Goal: Task Accomplishment & Management: Complete application form

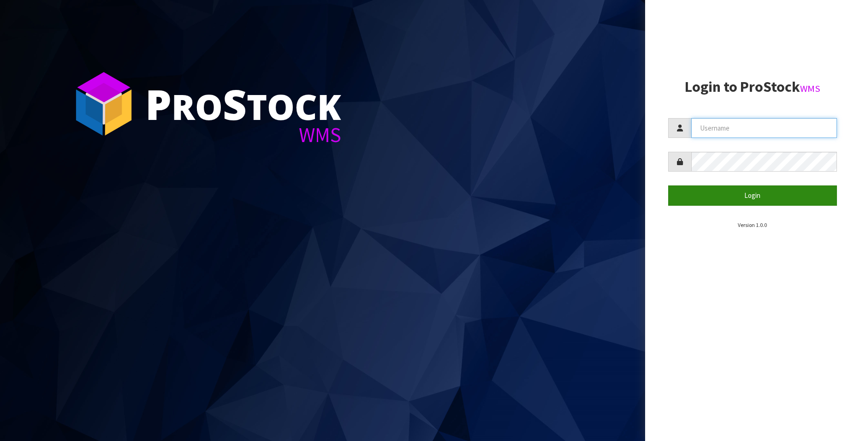
type input "[EMAIL_ADDRESS][DOMAIN_NAME]"
click at [746, 192] on button "Login" at bounding box center [752, 195] width 169 height 20
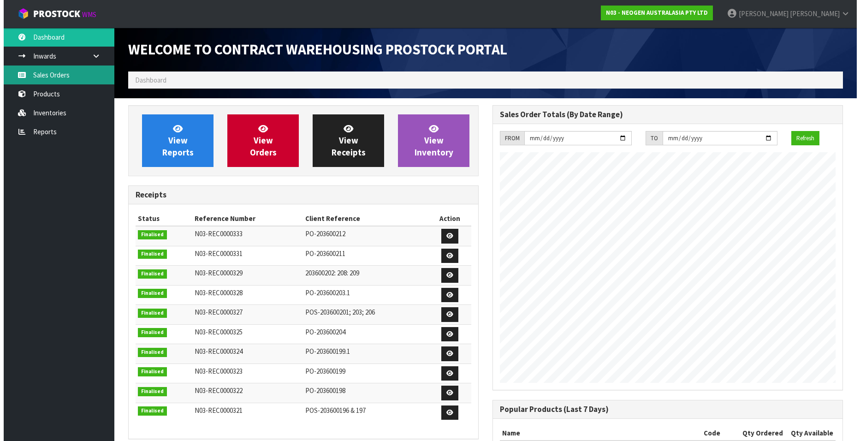
scroll to position [512, 364]
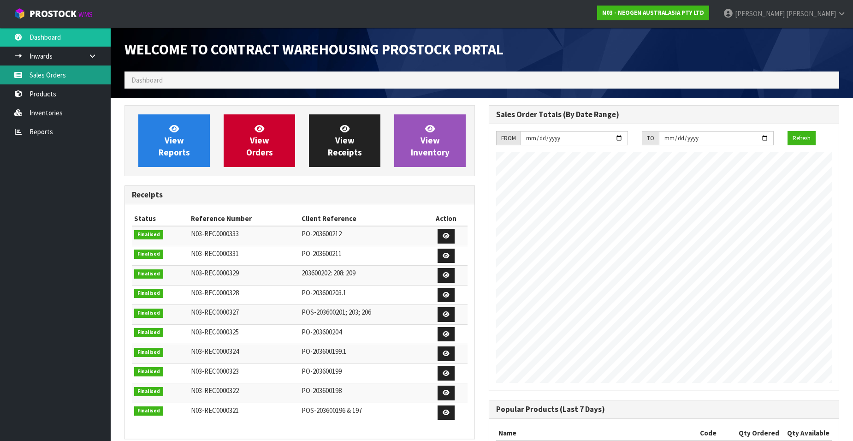
click at [64, 78] on link "Sales Orders" at bounding box center [55, 75] width 111 height 19
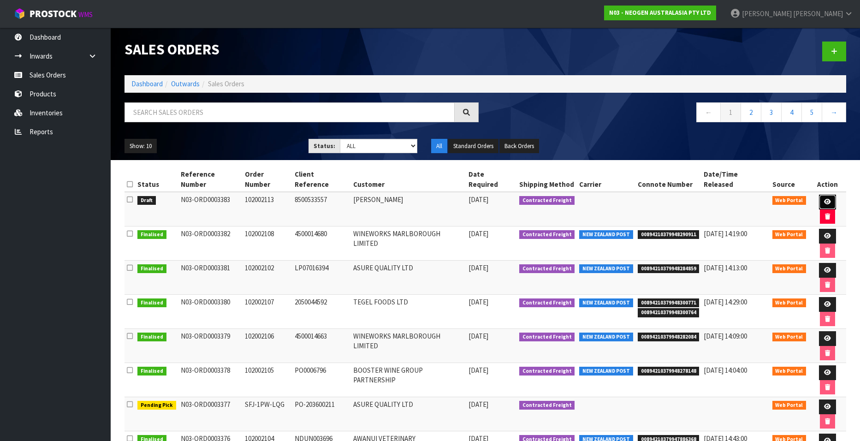
click at [824, 199] on icon at bounding box center [827, 202] width 7 height 6
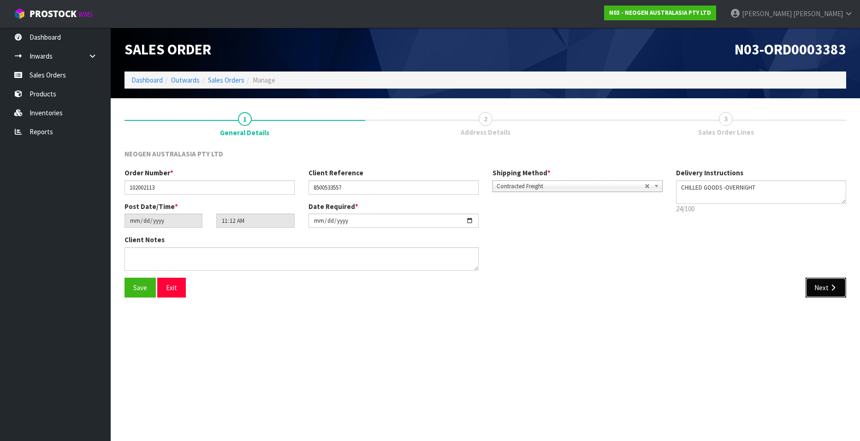
click at [812, 286] on button "Next" at bounding box center [826, 288] width 41 height 20
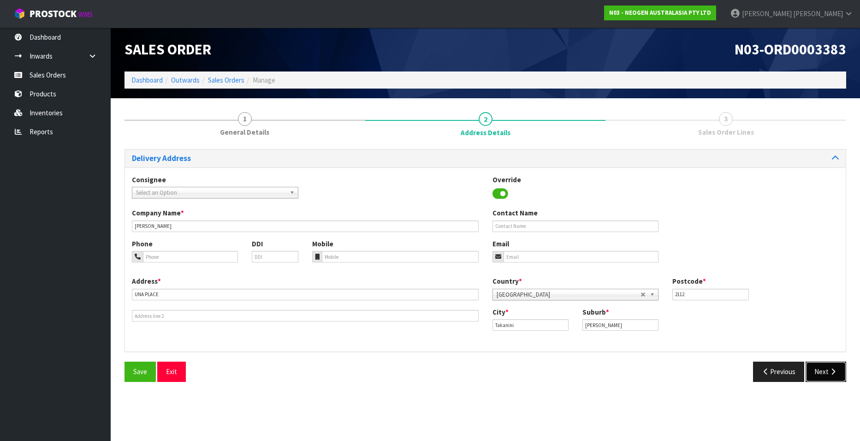
click at [825, 370] on button "Next" at bounding box center [826, 372] width 41 height 20
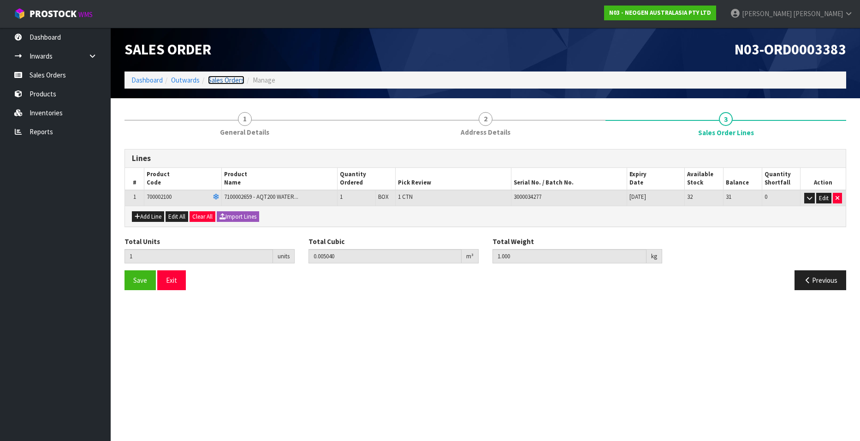
click at [223, 78] on link "Sales Orders" at bounding box center [226, 80] width 36 height 9
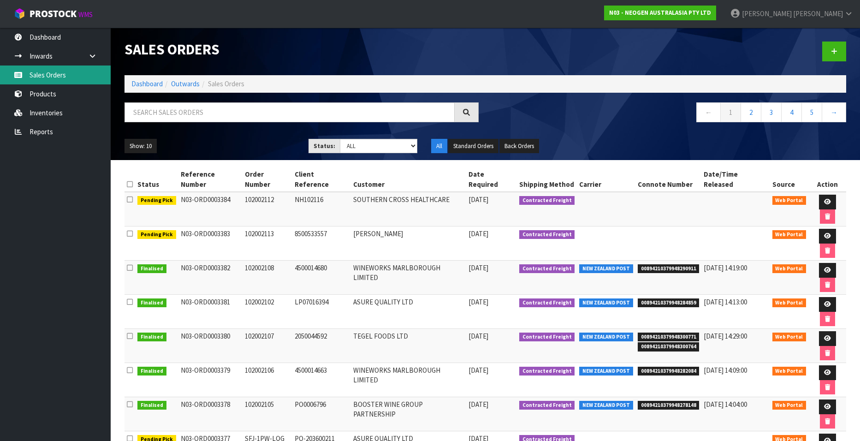
click at [51, 78] on link "Sales Orders" at bounding box center [55, 75] width 111 height 19
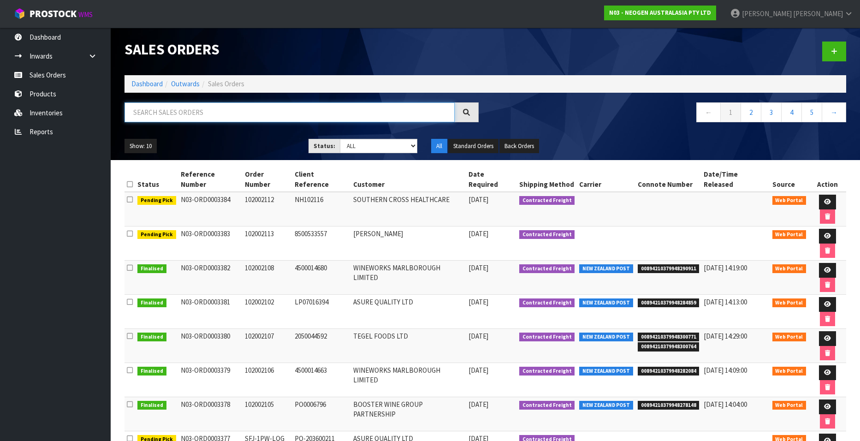
click at [157, 110] on input "text" at bounding box center [290, 112] width 330 height 20
paste input "102002109"
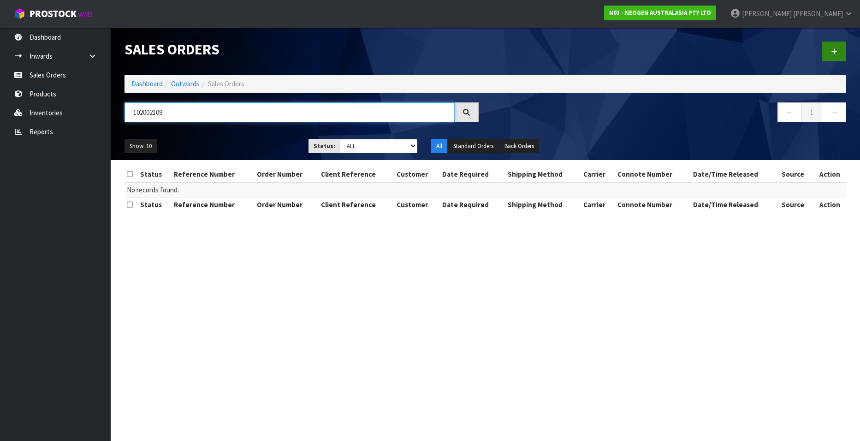
type input "102002109"
click at [833, 52] on icon at bounding box center [834, 51] width 6 height 7
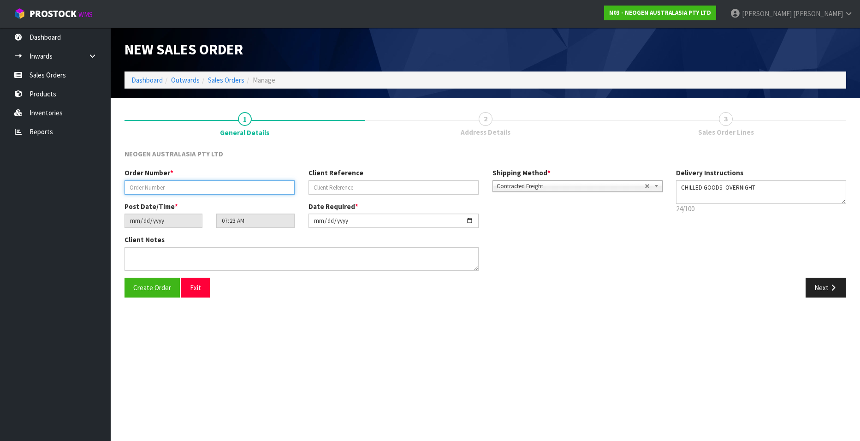
click at [156, 190] on input "text" at bounding box center [210, 187] width 170 height 14
paste input "102002109"
type input "102002109"
click at [339, 190] on input "text" at bounding box center [394, 187] width 170 height 14
paste input "9500373264"
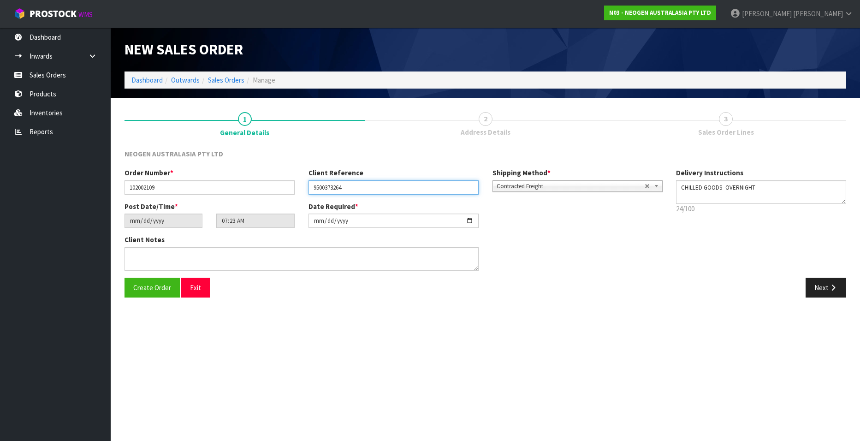
type input "9500373264"
click at [817, 286] on button "Next" at bounding box center [826, 288] width 41 height 20
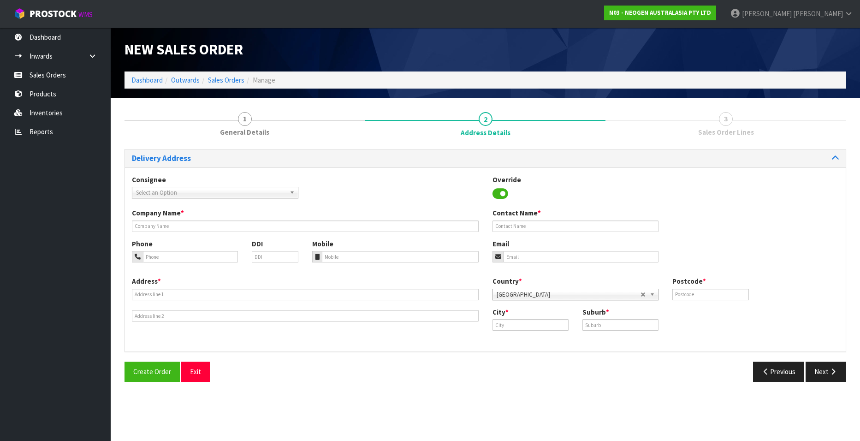
click at [151, 188] on span "Select an Option" at bounding box center [211, 192] width 150 height 11
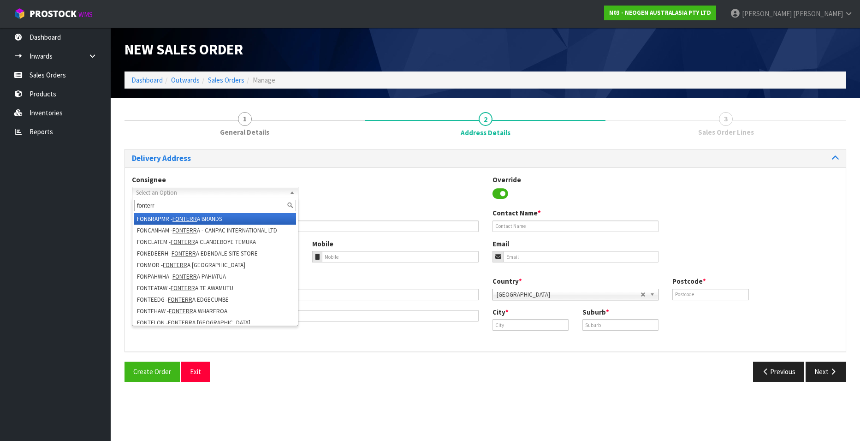
type input "fonterr"
click at [190, 215] on em "FONTERR" at bounding box center [185, 219] width 24 height 8
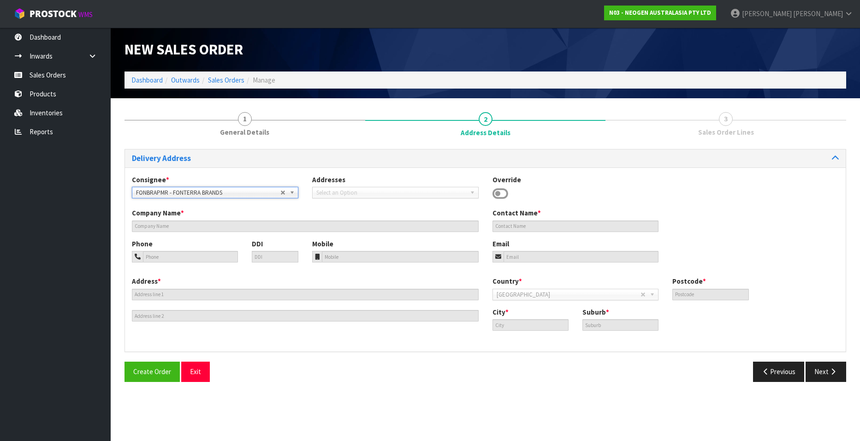
type input "29-33 MAKOMAKO RD"
type input "4414"
type input "PALMERSTON NORTH"
type input "KELVIN GROVE"
click at [824, 374] on button "Next" at bounding box center [826, 372] width 41 height 20
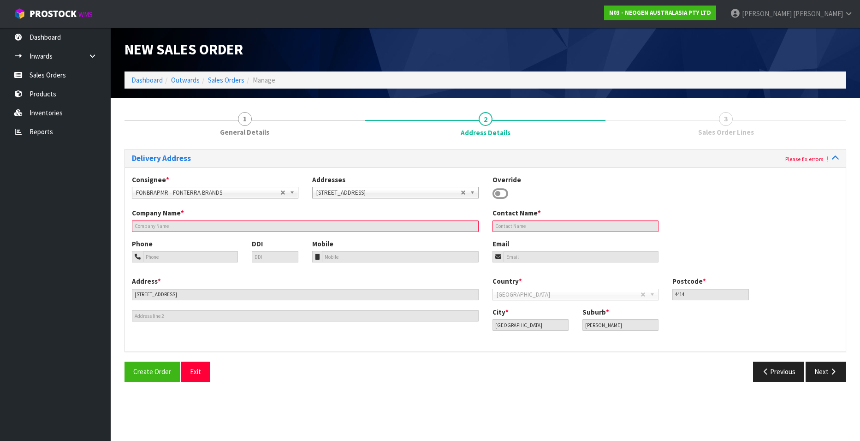
click at [150, 224] on input "text" at bounding box center [305, 227] width 347 height 12
click at [573, 183] on div "Override" at bounding box center [576, 188] width 180 height 27
click at [770, 375] on button "Previous" at bounding box center [779, 372] width 52 height 20
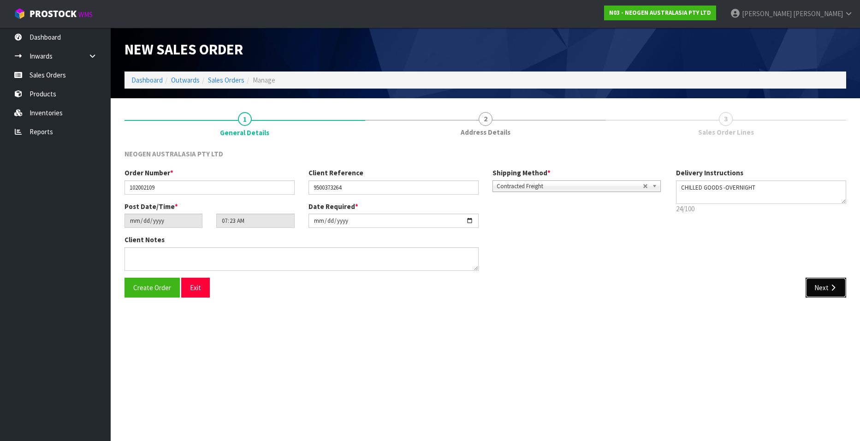
click at [823, 286] on button "Next" at bounding box center [826, 288] width 41 height 20
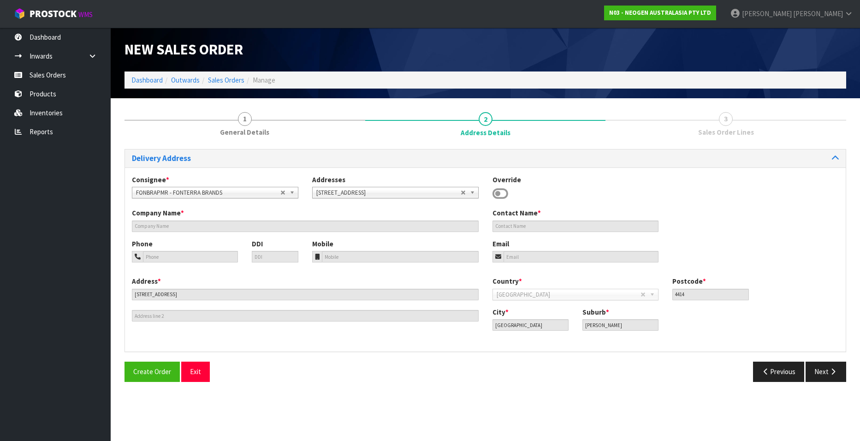
click at [499, 193] on icon at bounding box center [501, 194] width 16 height 14
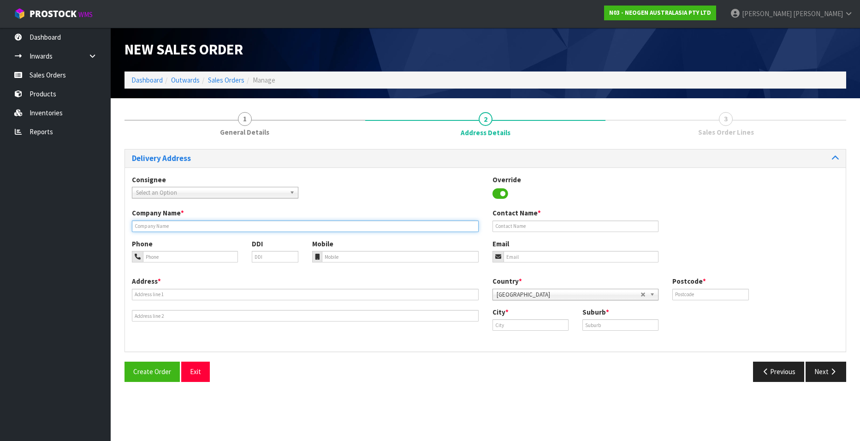
click at [143, 224] on input "text" at bounding box center [305, 227] width 347 height 12
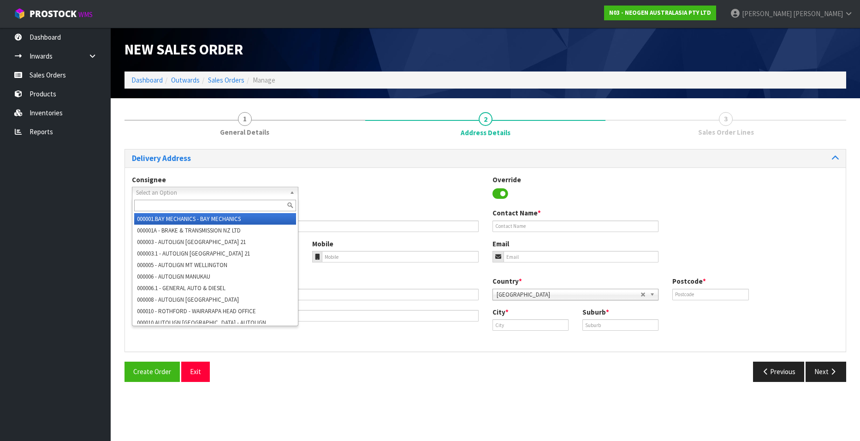
click at [168, 191] on span "Select an Option" at bounding box center [208, 192] width 144 height 11
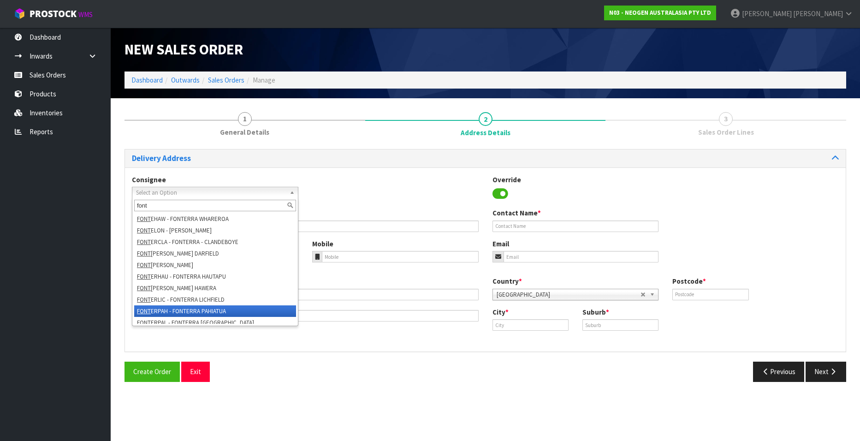
scroll to position [138, 0]
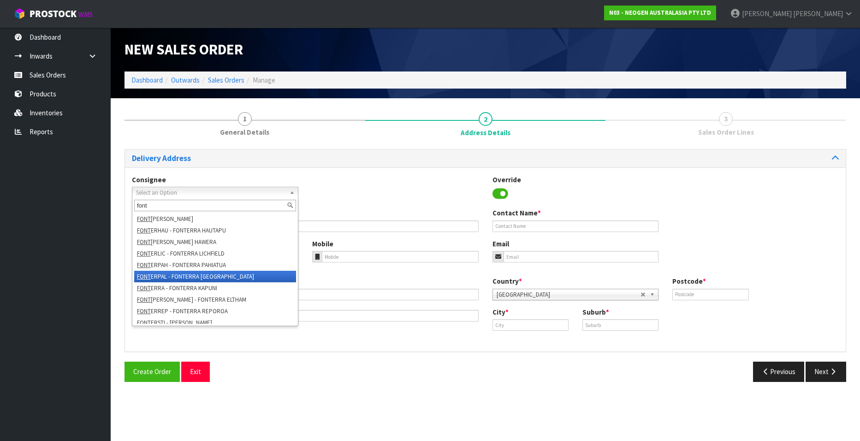
type input "font"
click at [179, 272] on li "FONT ERPAL - FONTERRA PALMERSTON NORTH" at bounding box center [215, 277] width 162 height 12
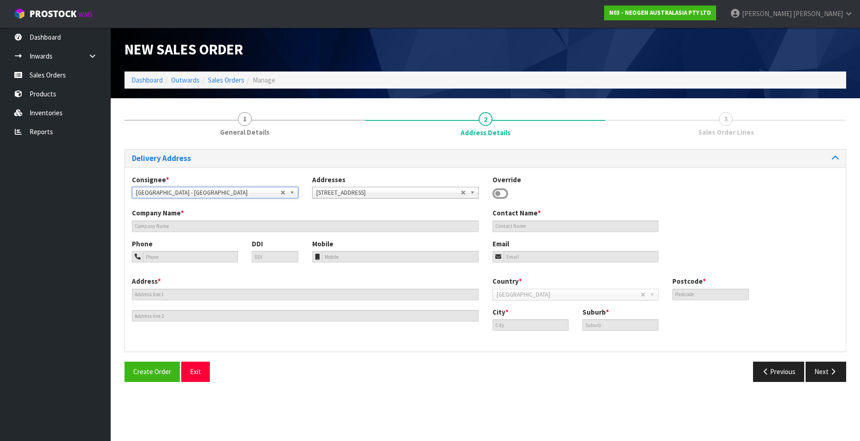
type input "FONTERRA PALMERSTON NORTH"
type input "29-33 MAKO MAKO RD"
type input "4410"
type input "PALMERSTON NORTH"
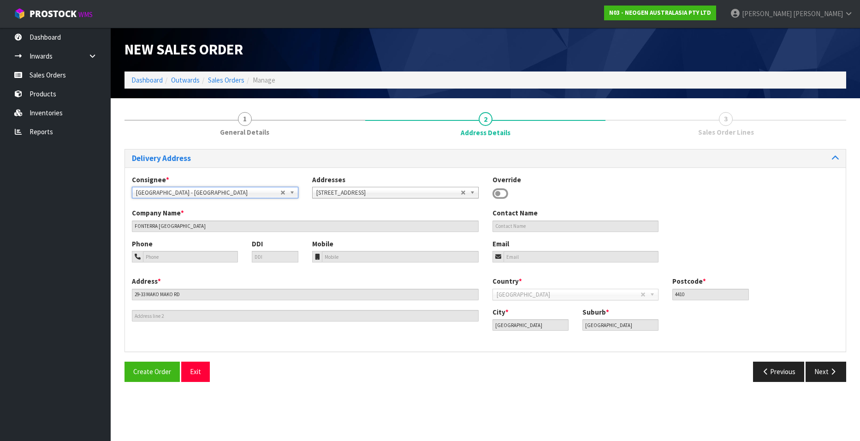
click at [556, 294] on span "[GEOGRAPHIC_DATA]" at bounding box center [569, 294] width 144 height 11
click at [815, 373] on button "Next" at bounding box center [826, 372] width 41 height 20
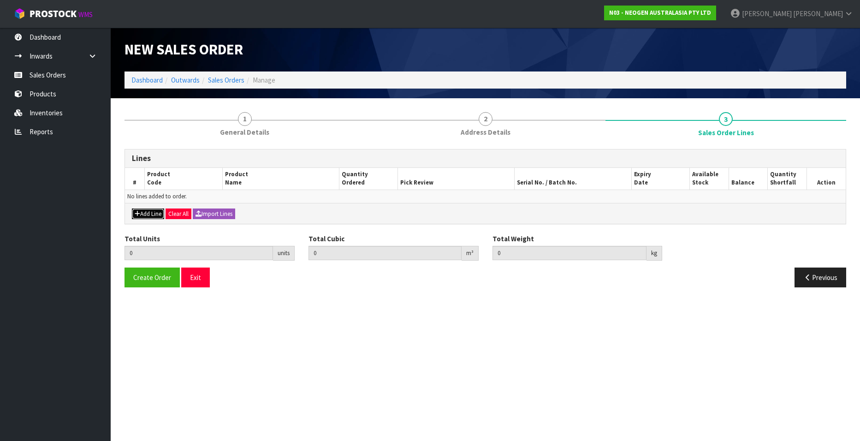
click at [145, 213] on button "Add Line" at bounding box center [148, 214] width 32 height 11
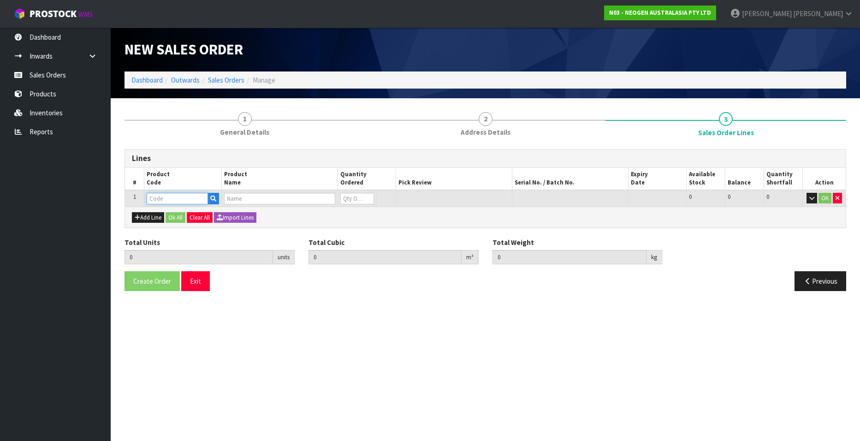
click at [158, 199] on input "text" at bounding box center [177, 199] width 61 height 12
paste input "700002120"
type input "700002120"
type input "0.000000"
type input "0.000"
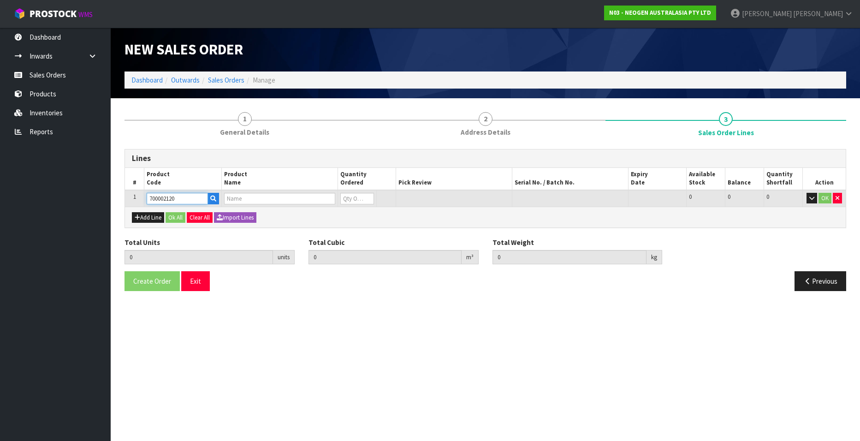
type input "7100039374 - 6406 PETRIFILM AEROBIC CT PLT 1000EA/CS"
type input "0"
type input "700002120"
type input "1"
type input "0.00736"
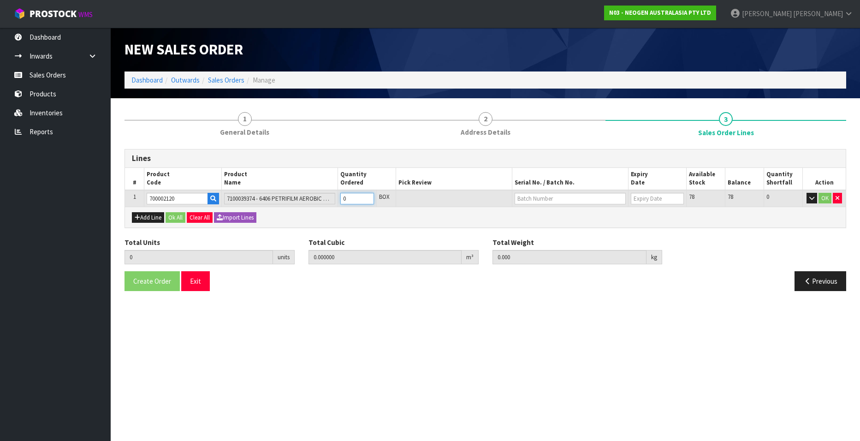
type input "2"
type input "1"
click at [369, 197] on input "1" at bounding box center [357, 199] width 34 height 12
type input "2"
type input "0.01472"
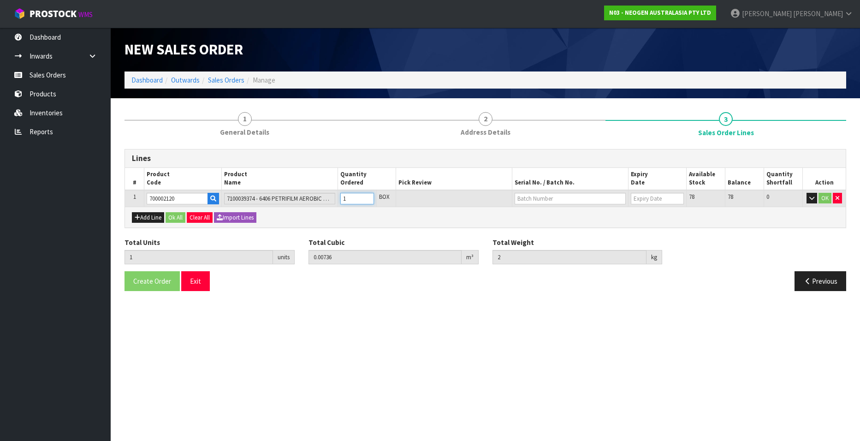
type input "4"
type input "2"
click at [369, 197] on input "2" at bounding box center [357, 199] width 34 height 12
type input "3"
type input "0.02208"
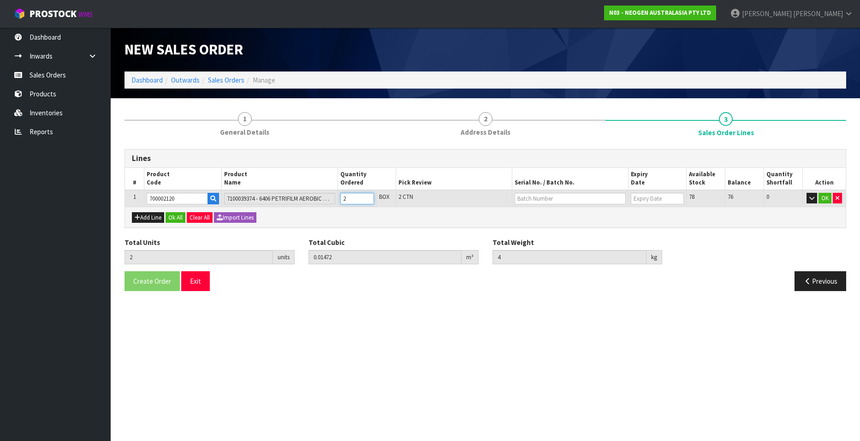
type input "6"
type input "3"
click at [369, 197] on input "3" at bounding box center [357, 199] width 34 height 12
type input "4"
type input "0.02944"
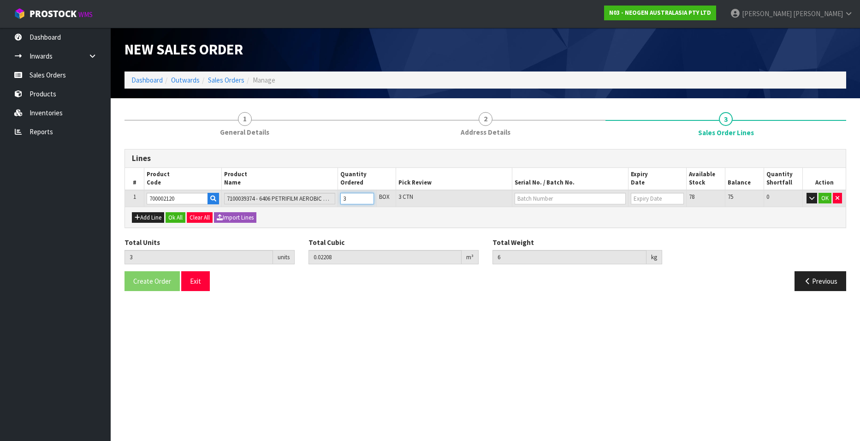
type input "8"
type input "4"
click at [369, 197] on input "4" at bounding box center [357, 199] width 34 height 12
type input "5"
type input "0.0368"
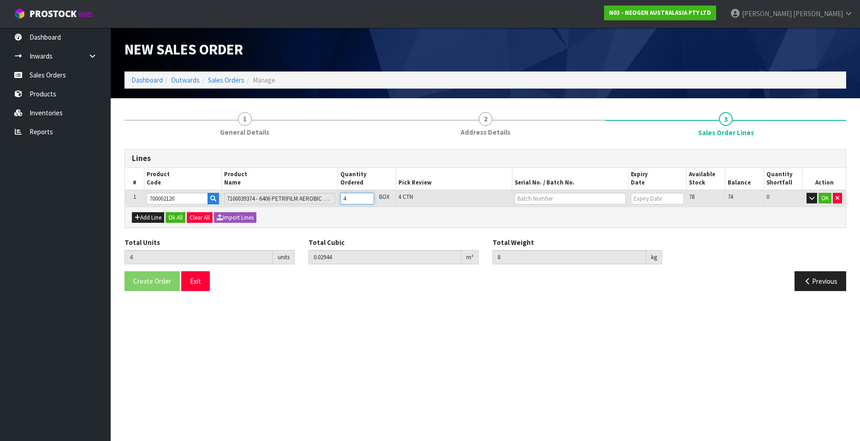
type input "10"
type input "5"
click at [369, 197] on input "5" at bounding box center [357, 199] width 34 height 12
type input "6"
type input "0.04416"
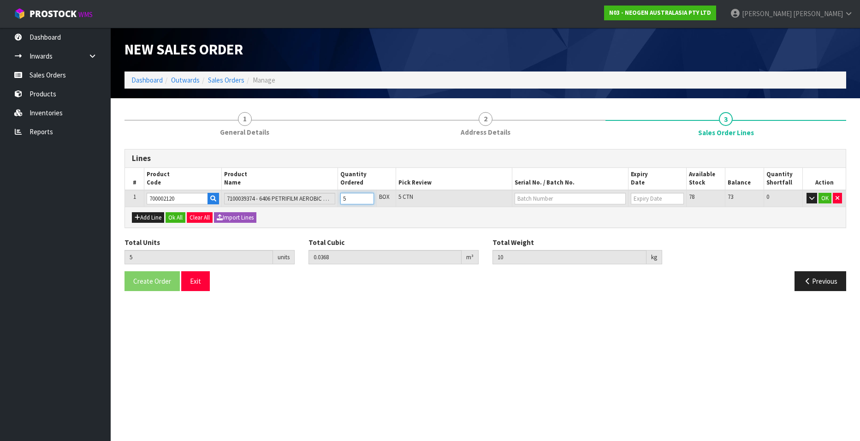
type input "12"
type input "6"
click at [369, 197] on input "6" at bounding box center [357, 199] width 34 height 12
click at [529, 200] on input "text" at bounding box center [570, 199] width 111 height 12
click at [549, 223] on link "3456WP" at bounding box center [551, 227] width 73 height 12
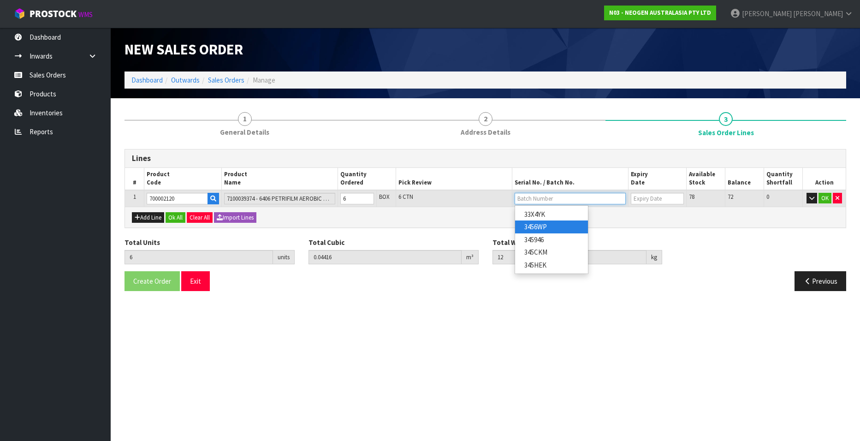
type input "3456WP"
type input "13/10/2026"
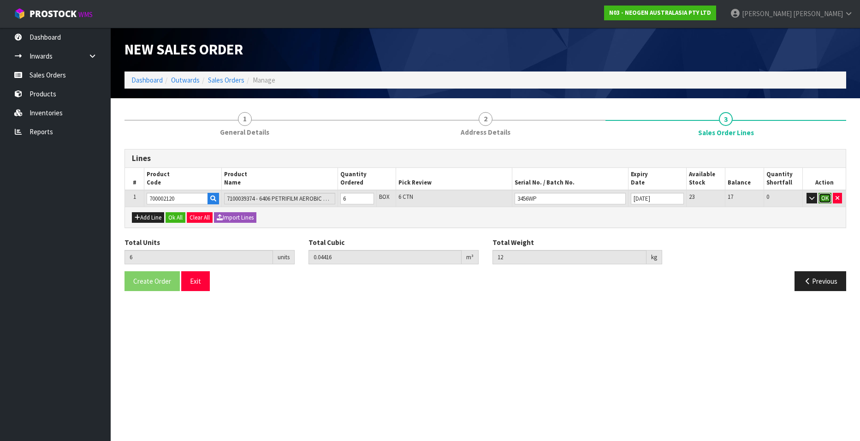
click at [825, 199] on button "OK" at bounding box center [825, 198] width 13 height 11
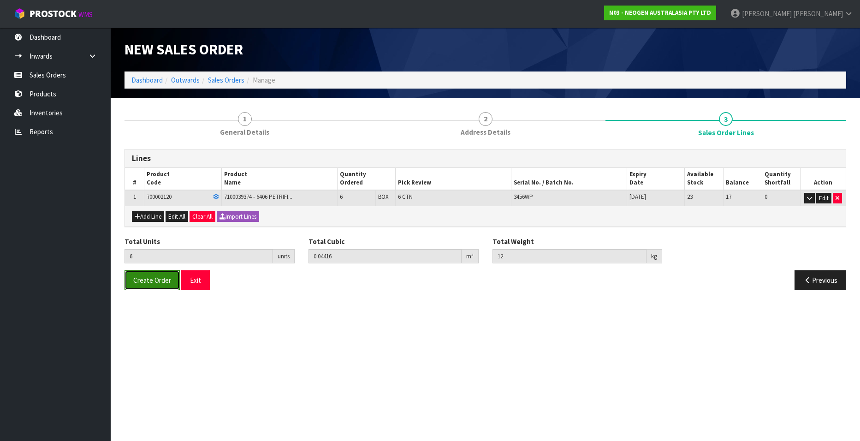
click at [143, 278] on span "Create Order" at bounding box center [152, 280] width 38 height 9
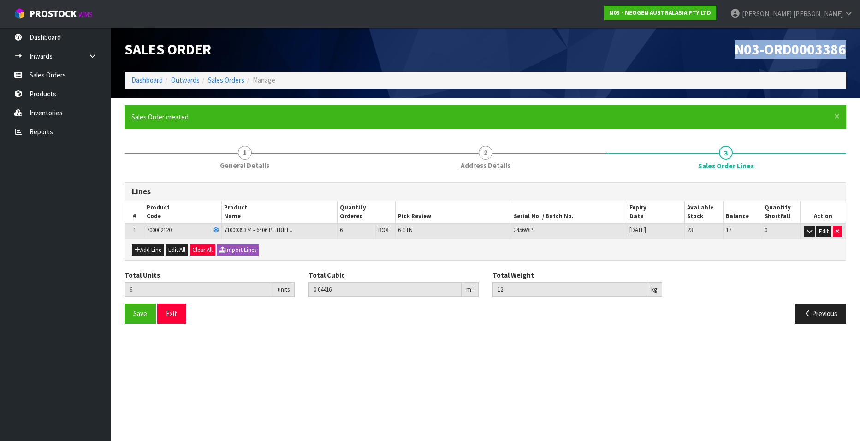
drag, startPoint x: 735, startPoint y: 48, endPoint x: 851, endPoint y: 49, distance: 115.3
click at [851, 49] on div "N03-ORD0003386" at bounding box center [670, 50] width 368 height 44
copy span "N03-ORD0003386"
click at [226, 80] on link "Sales Orders" at bounding box center [226, 80] width 36 height 9
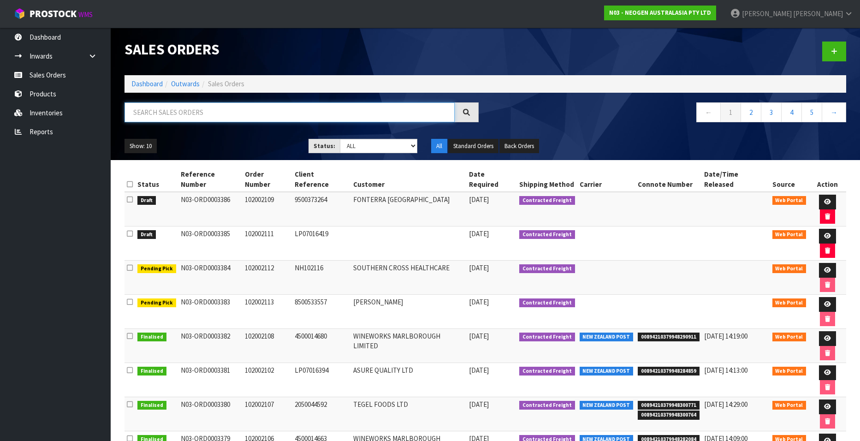
click at [233, 114] on input "text" at bounding box center [290, 112] width 330 height 20
paste input "102002110"
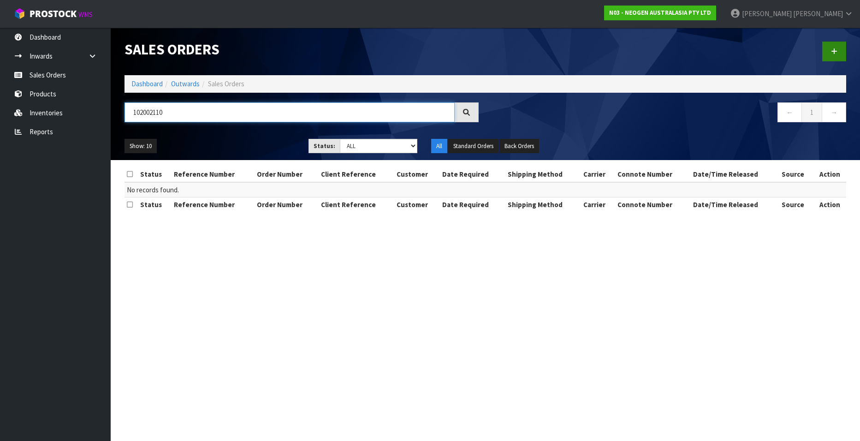
type input "102002110"
click at [836, 51] on icon at bounding box center [834, 51] width 6 height 7
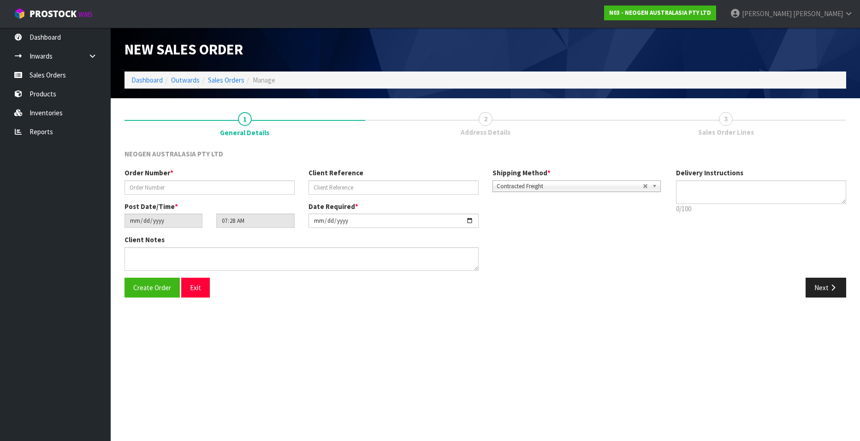
type textarea "CHILLED GOODS -OVERNIGHT"
click at [161, 185] on input "text" at bounding box center [210, 187] width 170 height 14
paste input "102002110"
type input "102002110"
click at [324, 188] on input "text" at bounding box center [394, 187] width 170 height 14
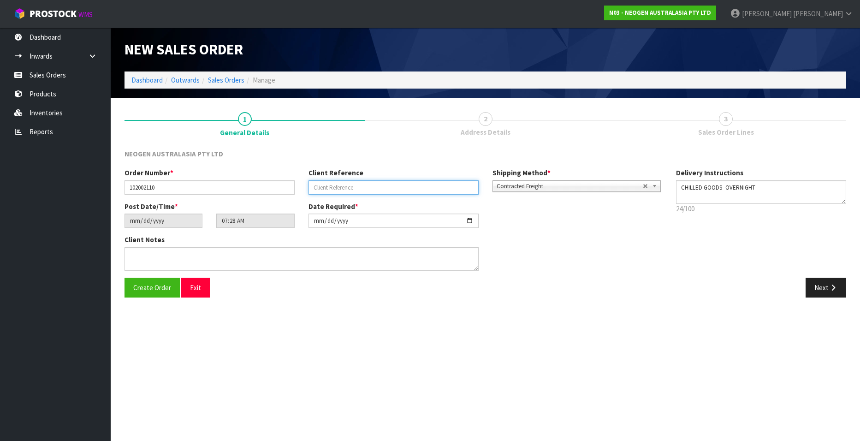
paste input "4506671541"
type input "4506671541"
drag, startPoint x: 817, startPoint y: 290, endPoint x: 795, endPoint y: 289, distance: 22.6
click at [817, 290] on button "Next" at bounding box center [826, 288] width 41 height 20
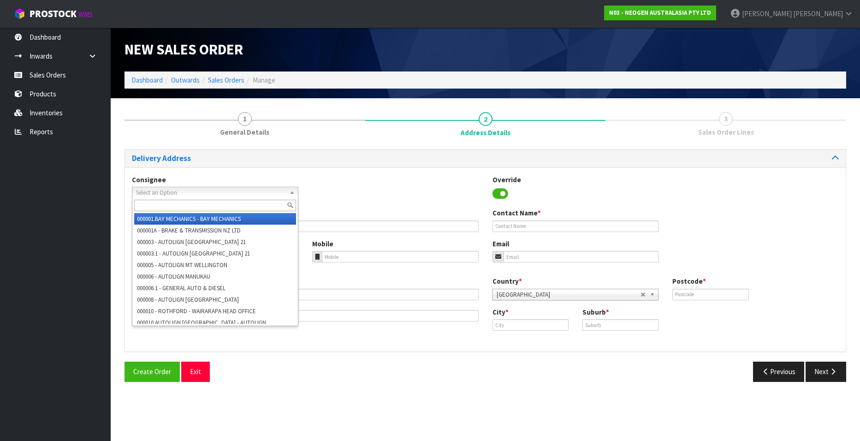
click at [193, 191] on span "Select an Option" at bounding box center [211, 192] width 150 height 11
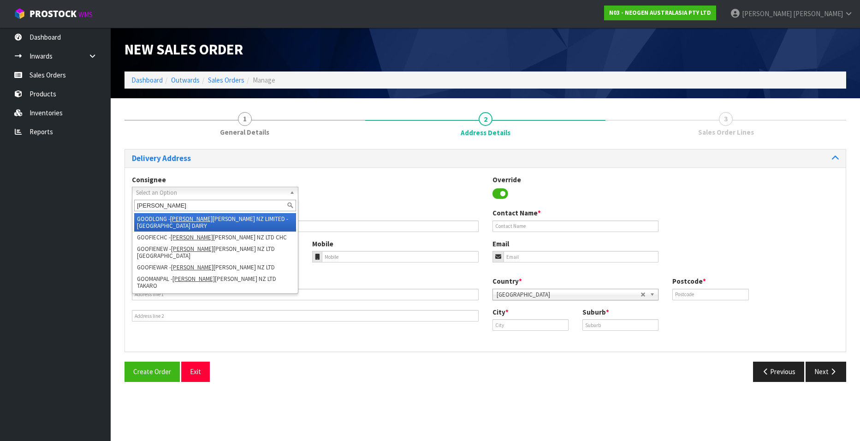
type input "goodman"
click at [226, 219] on li "GOODLONG - GOODMAN FIELDER NZ LIMITED - LONGBURN DAIRY" at bounding box center [215, 222] width 162 height 18
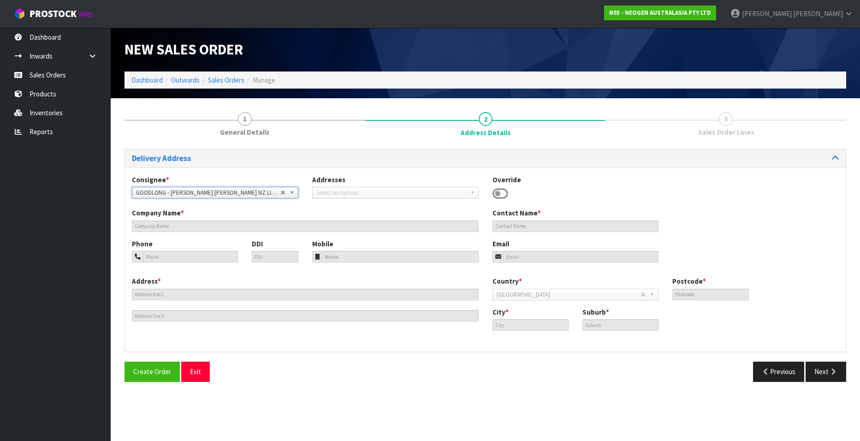
type input "GOODMAN FIELDER NZ LIMITED - LONGBURN DAIRY"
type input "S LINCOLN"
type input "RESERVE ROAD"
type input "4866"
type input "Palmerston North"
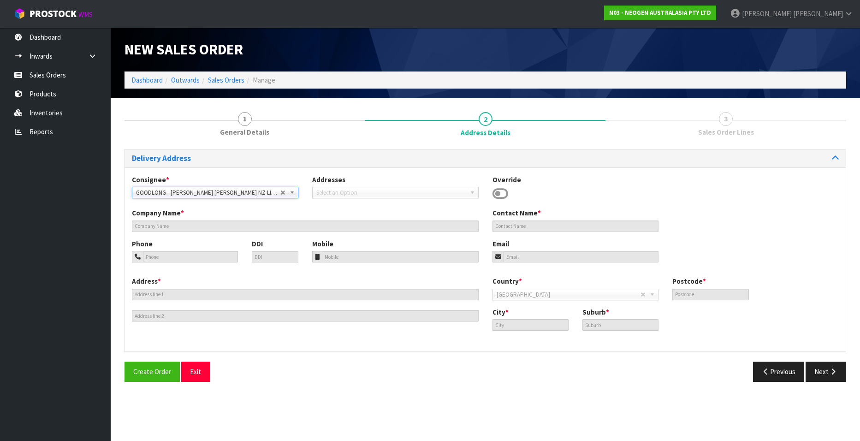
type input "LONGBURN"
click at [820, 370] on button "Next" at bounding box center [826, 372] width 41 height 20
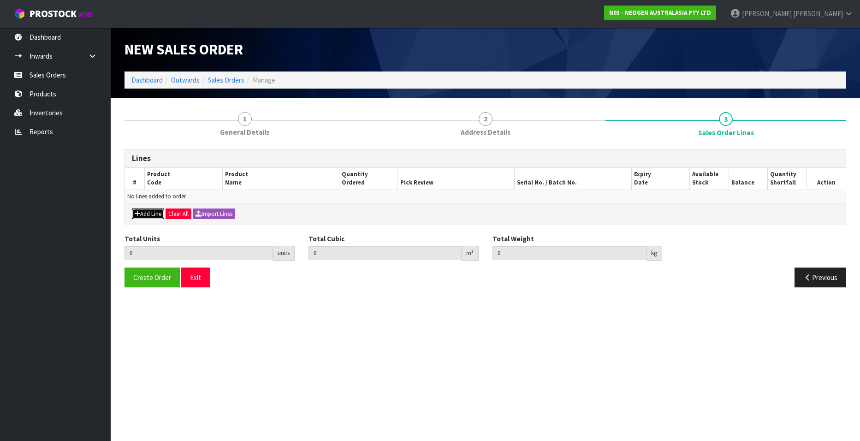
click at [153, 212] on button "Add Line" at bounding box center [148, 214] width 32 height 11
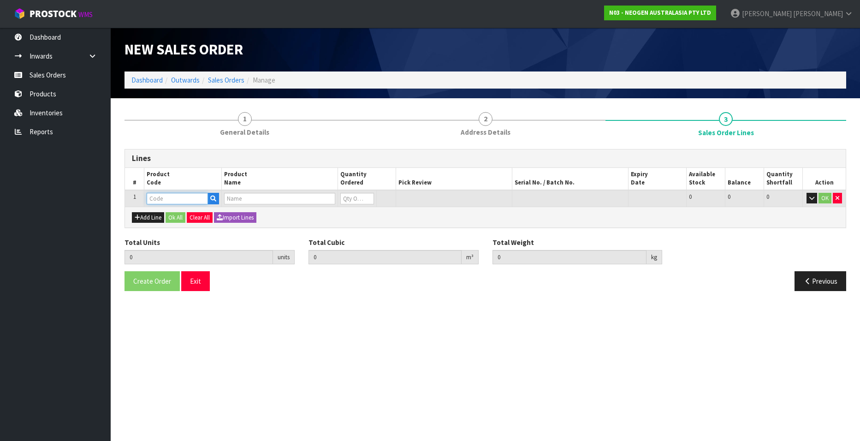
click at [171, 199] on input "text" at bounding box center [177, 199] width 61 height 12
paste input "700002272"
type input "700002272"
type input "0.000000"
type input "0.000"
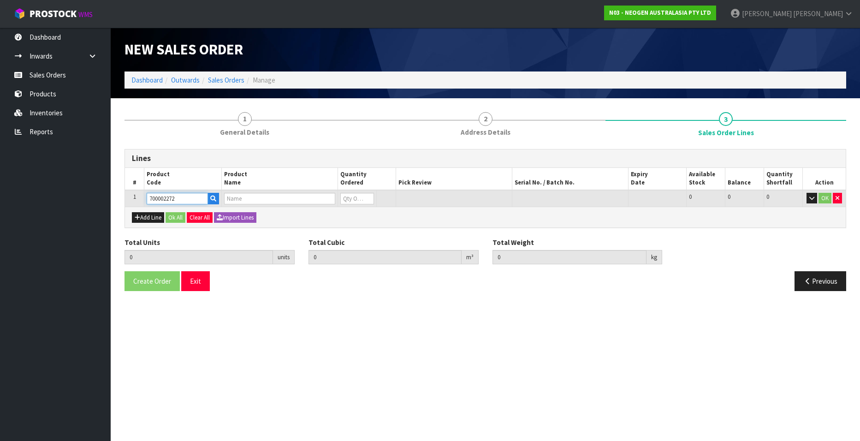
type input "7100126806 - 6416 PETRIFILM COLIFORM PLT 1000/CS PL"
type input "0"
type input "700002272"
type input "1"
type input "0.016796"
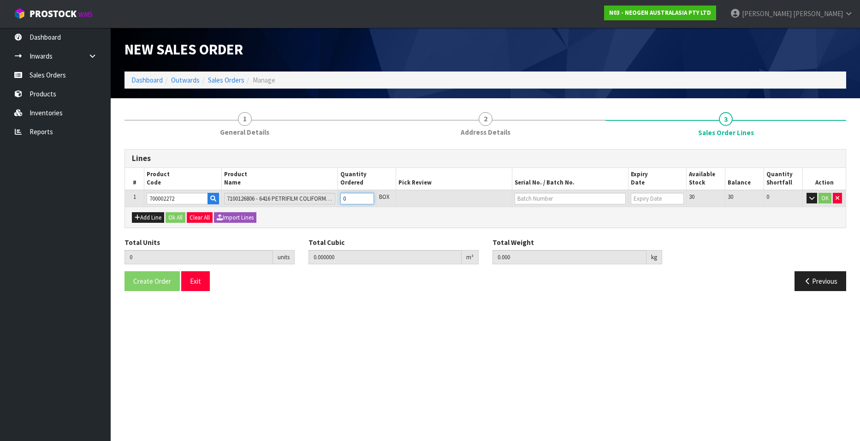
type input "3.3"
type input "1"
click at [368, 196] on input "1" at bounding box center [357, 199] width 34 height 12
type input "2"
type input "0.033592"
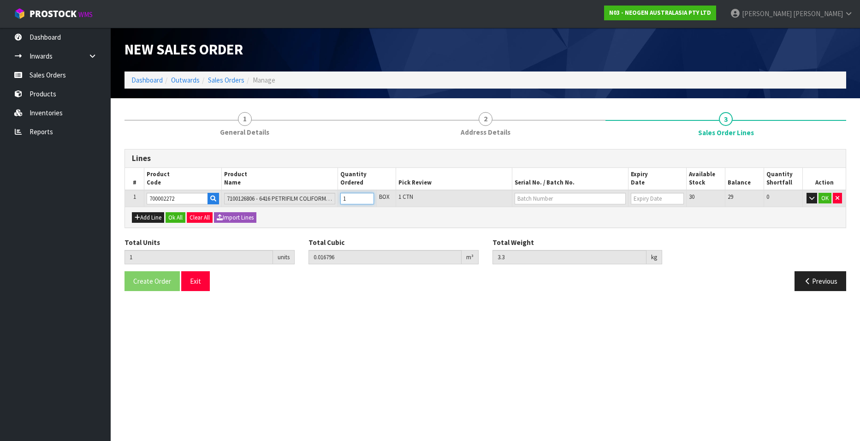
type input "6.6"
type input "2"
click at [368, 196] on input "2" at bounding box center [357, 199] width 34 height 12
type input "3"
type input "0.050388"
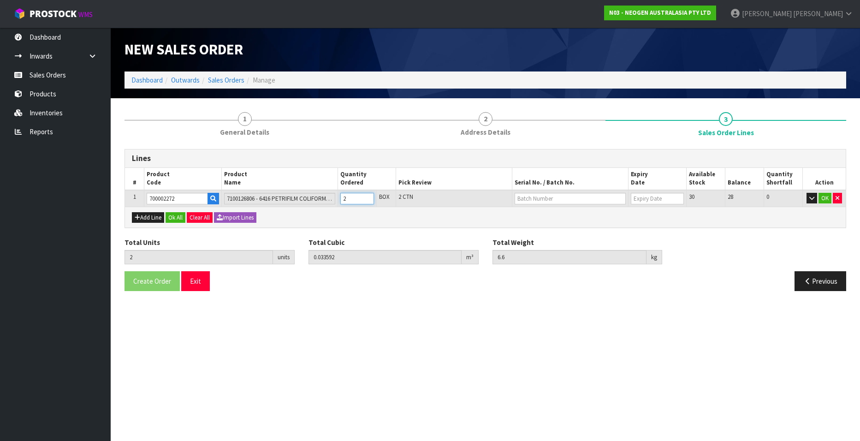
type input "9.9"
type input "3"
click at [368, 196] on input "3" at bounding box center [357, 199] width 34 height 12
click at [529, 199] on input "text" at bounding box center [570, 199] width 111 height 12
click at [539, 214] on link "418325040A" at bounding box center [551, 214] width 73 height 12
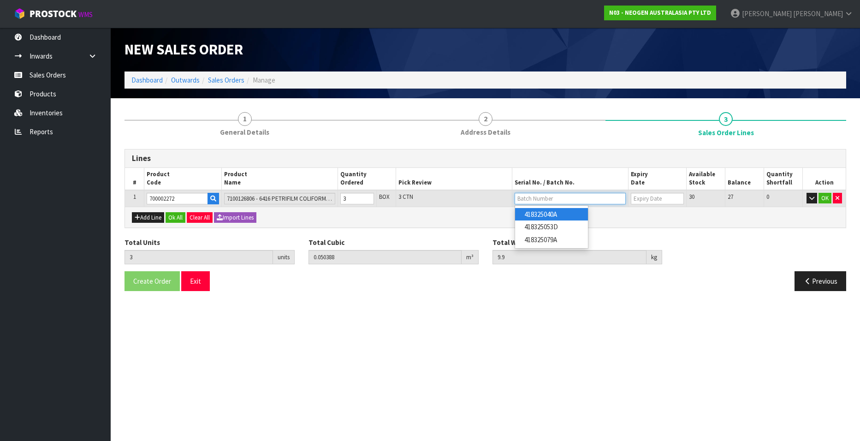
type input "418325040A"
type input "10/08/2026"
click at [824, 197] on button "OK" at bounding box center [825, 198] width 13 height 11
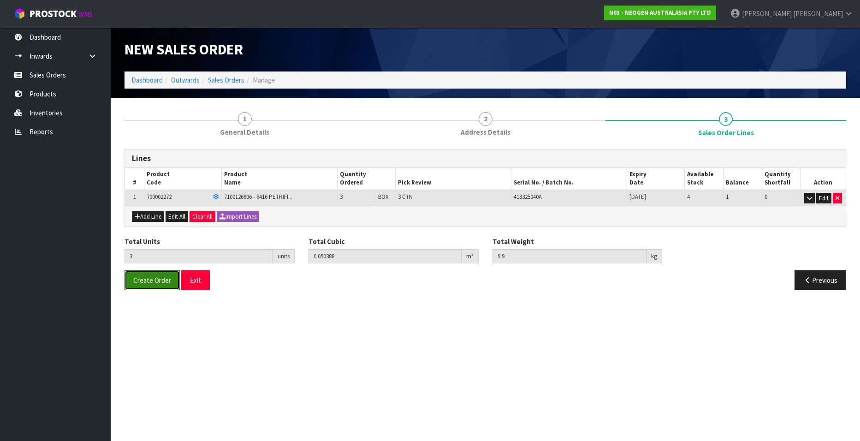
click at [158, 280] on span "Create Order" at bounding box center [152, 280] width 38 height 9
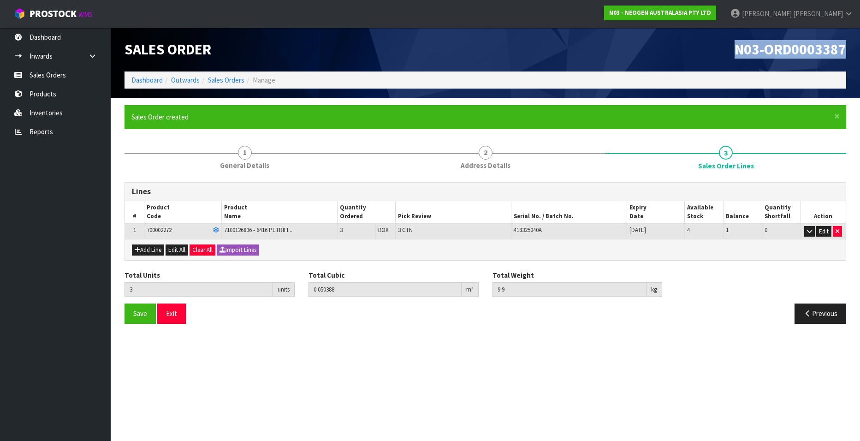
drag, startPoint x: 734, startPoint y: 49, endPoint x: 844, endPoint y: 55, distance: 110.0
click at [844, 55] on h1 "N03-ORD0003387" at bounding box center [670, 50] width 354 height 16
copy span "N03-ORD0003387"
click at [225, 80] on link "Sales Orders" at bounding box center [226, 80] width 36 height 9
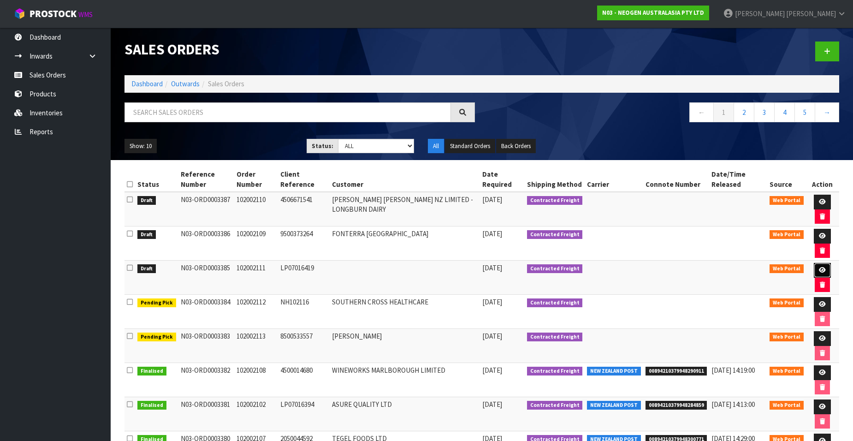
click at [820, 268] on icon at bounding box center [822, 270] width 7 height 6
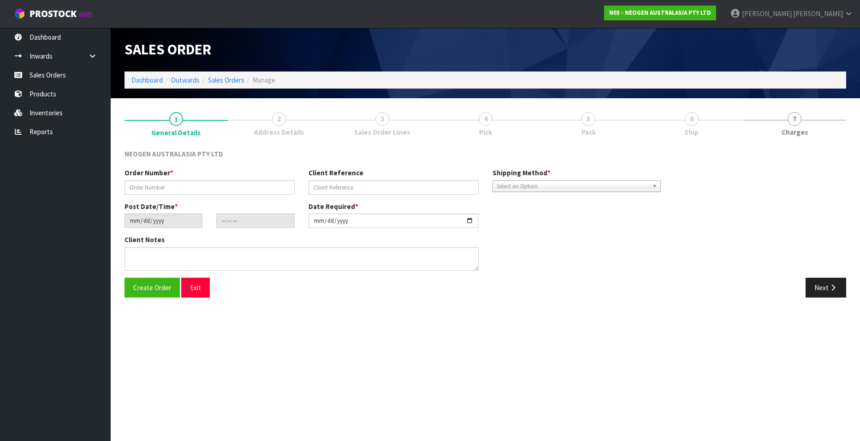
type input "102002111"
type input "LP07016419"
type input "[DATE]"
type input "09:20:00.000"
type input "[DATE]"
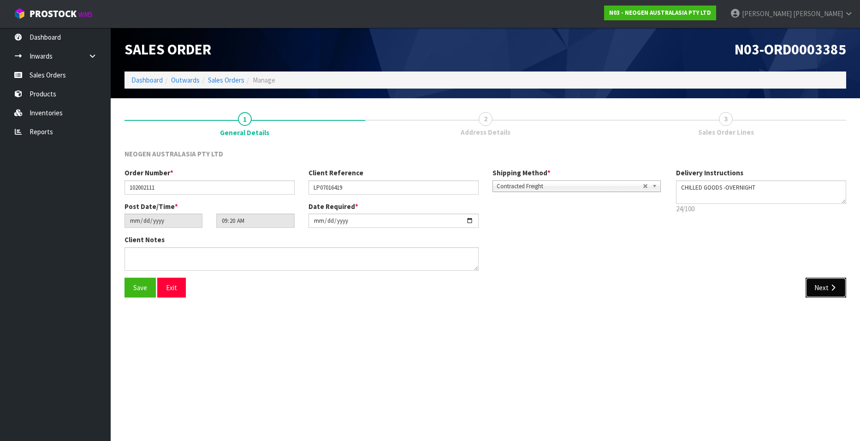
click at [814, 290] on button "Next" at bounding box center [826, 288] width 41 height 20
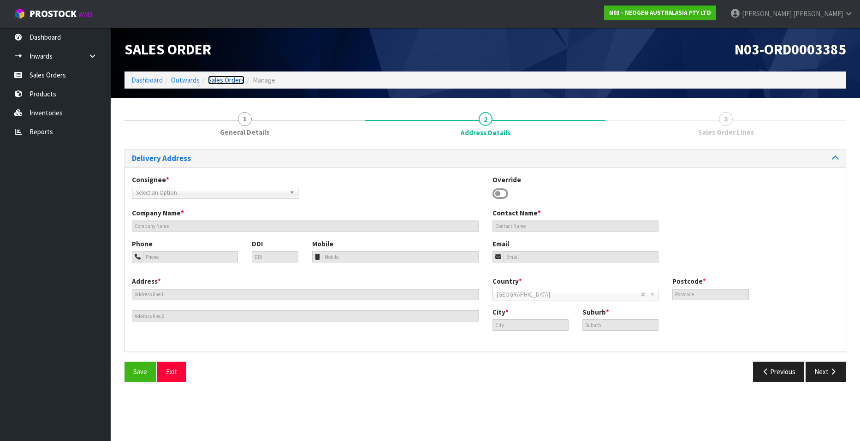
click at [222, 79] on link "Sales Orders" at bounding box center [226, 80] width 36 height 9
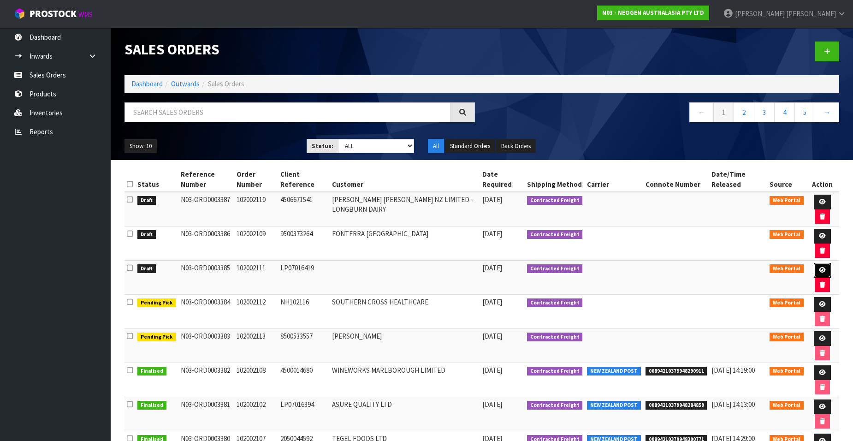
click at [819, 269] on icon at bounding box center [822, 270] width 7 height 6
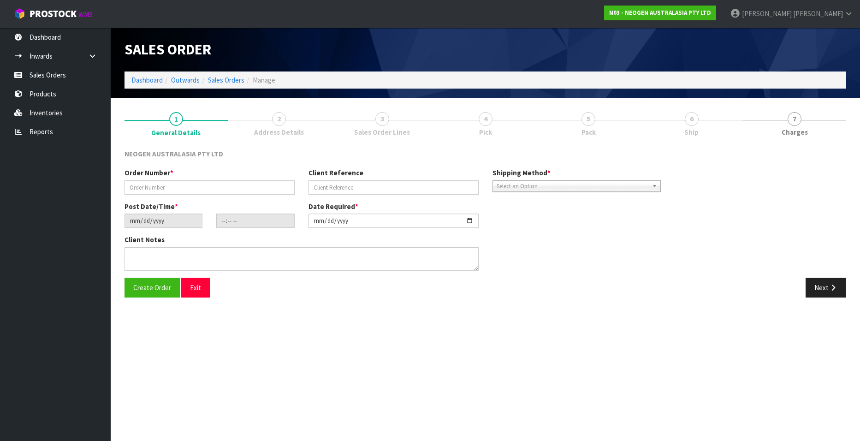
type input "102002111"
type input "LP07016419"
type input "[DATE]"
type input "09:20:00.000"
type input "[DATE]"
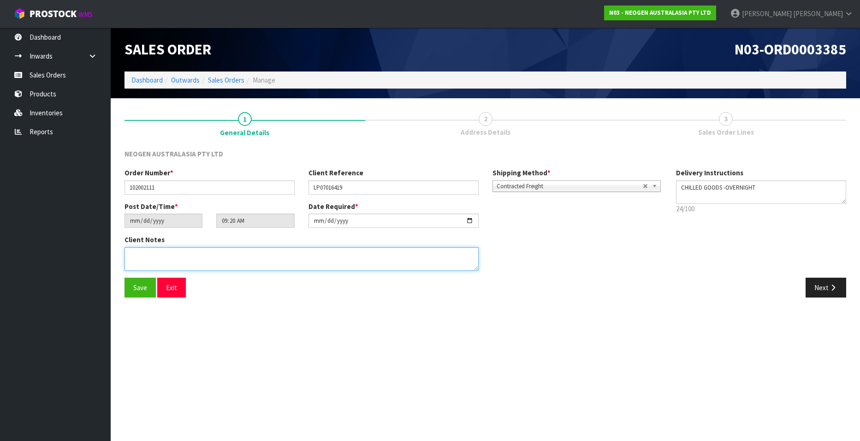
click at [151, 259] on textarea at bounding box center [302, 259] width 354 height 24
type textarea "URGENT SAME DAY DELIVERY REQUIRED"
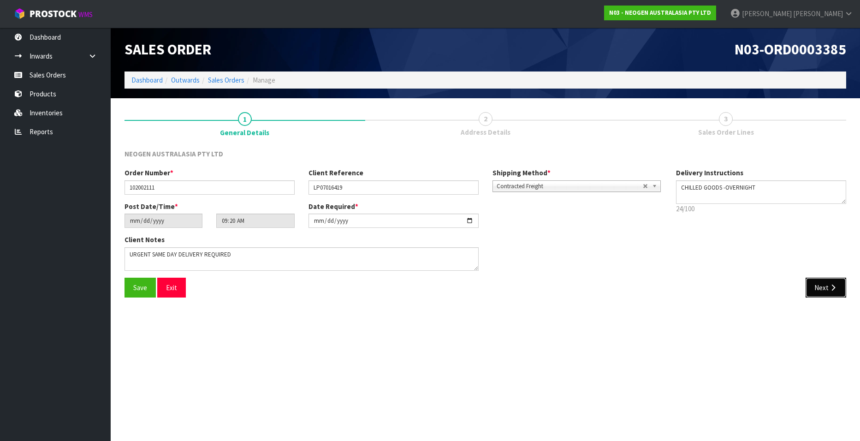
drag, startPoint x: 822, startPoint y: 288, endPoint x: 725, endPoint y: 280, distance: 97.2
click at [822, 288] on button "Next" at bounding box center [826, 288] width 41 height 20
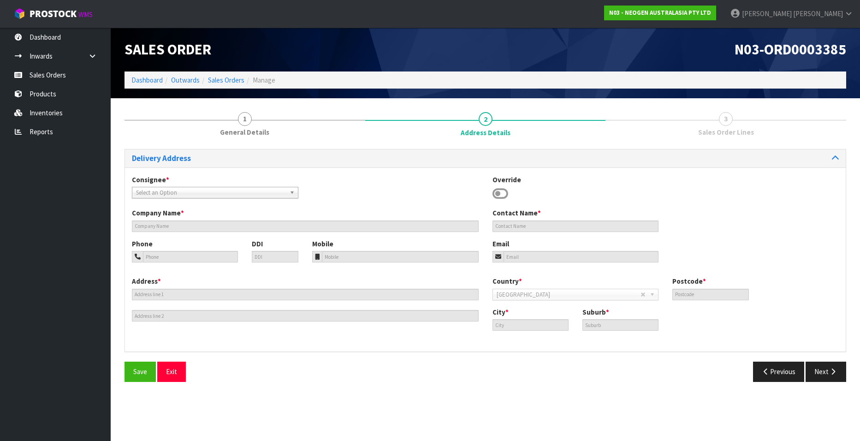
click at [167, 192] on span "Select an Option" at bounding box center [211, 192] width 150 height 11
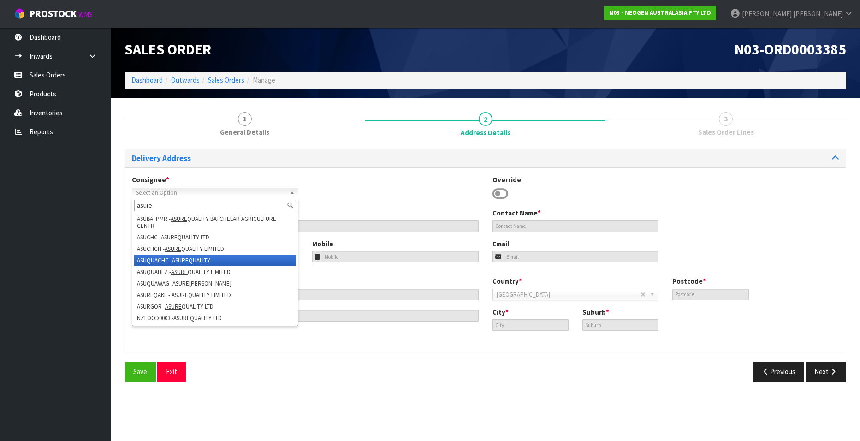
type input "asure"
click at [183, 259] on em "ASURE" at bounding box center [180, 261] width 17 height 8
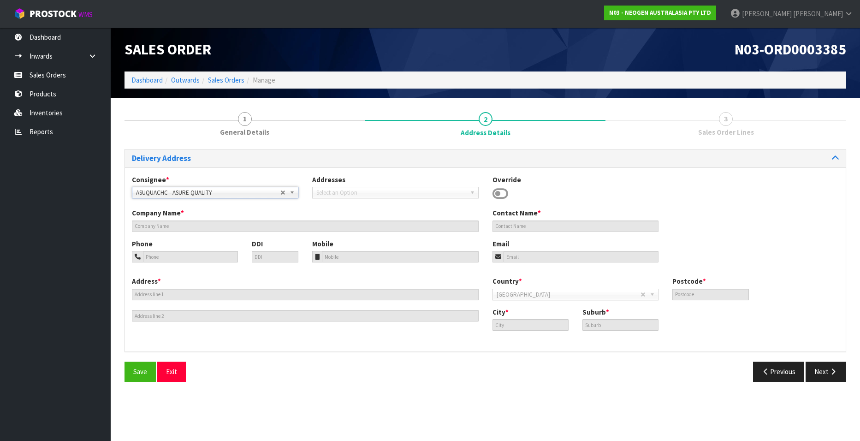
type input "6A SIR WILLIAM PICKERING DRIVE"
type input "8053"
type input "CHRISTCHURCH"
type input "BURNSIDE"
click at [218, 188] on span "ASUQUACHC - ASURE QUALITY" at bounding box center [208, 192] width 144 height 11
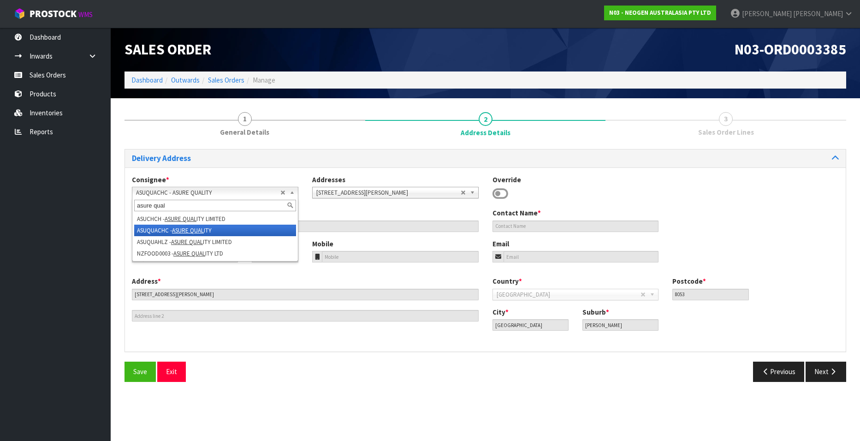
type input "asure qual"
click at [144, 226] on li "ASUQUACHC - ASURE QUAL ITY" at bounding box center [215, 231] width 162 height 12
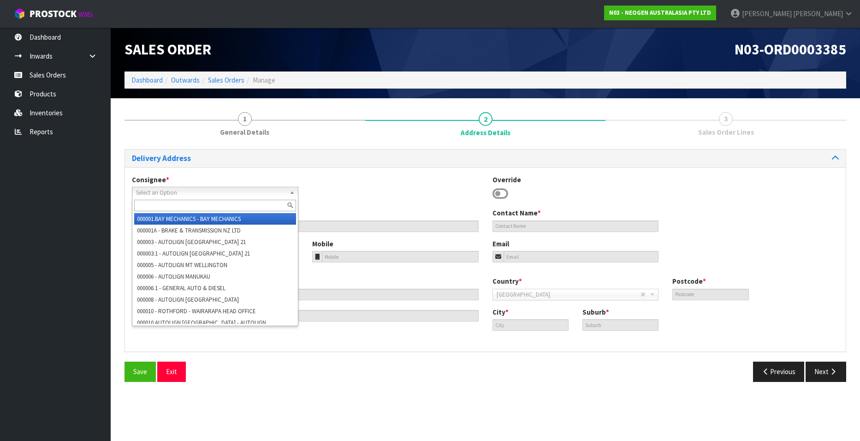
click at [209, 190] on span "Select an Option" at bounding box center [208, 192] width 144 height 11
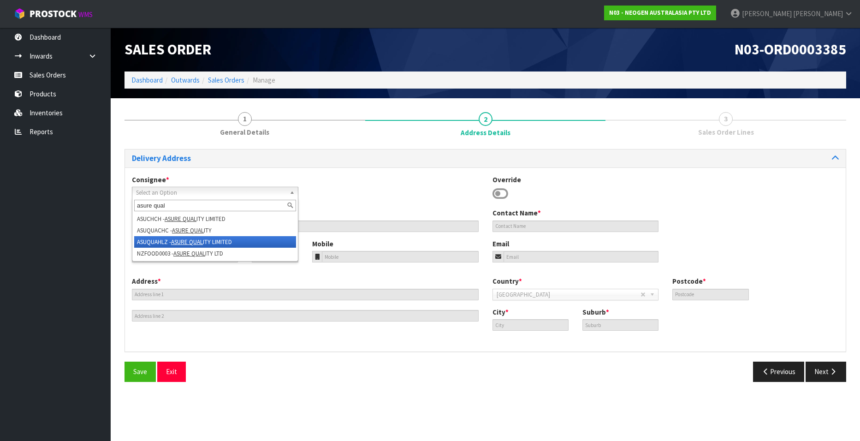
type input "asure qual"
click at [179, 241] on em "ASURE QUAL" at bounding box center [187, 242] width 32 height 8
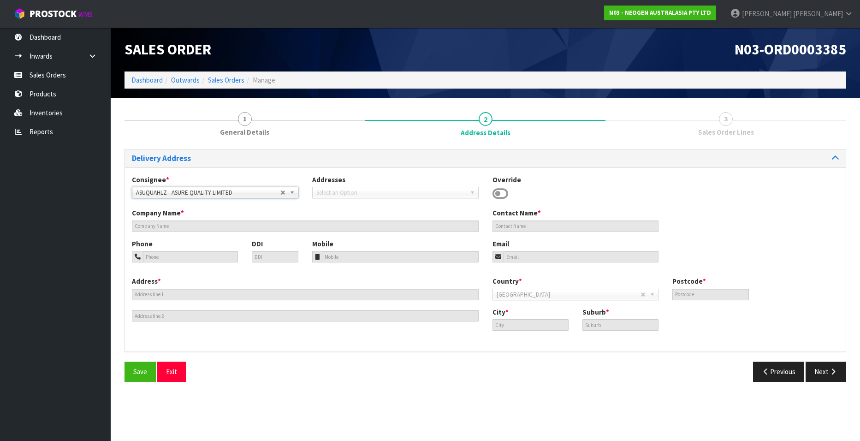
type input "ASURE QUALITY LIMITED HAMILTON"
type input "31 NORMAN HAYWARDS PLACE"
type input "3200"
type input "HAMILTON"
type input "TE RAPA"
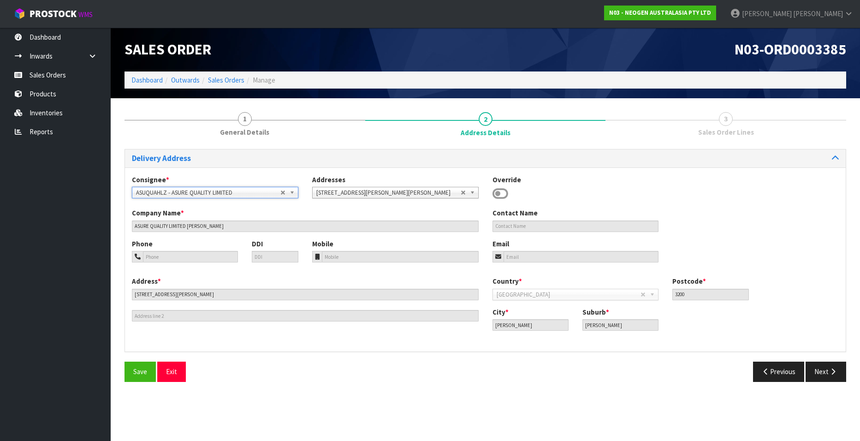
click at [233, 192] on span "ASUQUAHLZ - ASURE QUALITY LIMITED" at bounding box center [208, 192] width 144 height 11
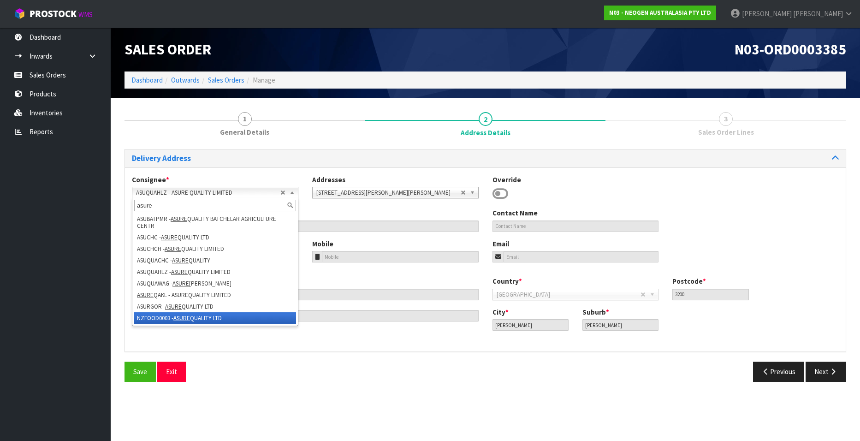
type input "asure"
click at [186, 317] on em "ASURE" at bounding box center [181, 318] width 17 height 8
type input "ASURE QUALITY LTD"
type input "131 BOUNDARY ROAD"
type input "0600"
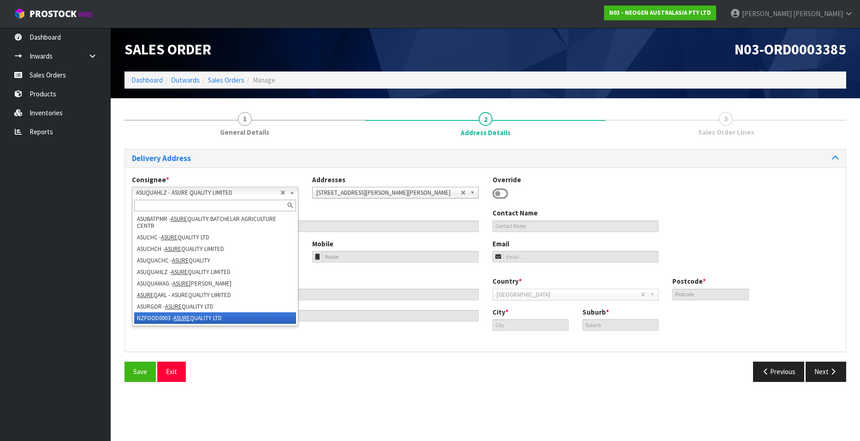
type input "Auckland"
type input "BLOCKHOUSE BAY"
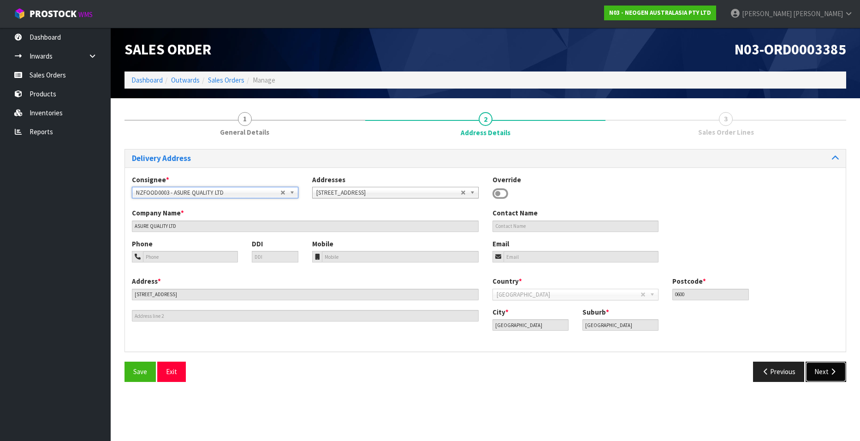
click at [819, 371] on button "Next" at bounding box center [826, 372] width 41 height 20
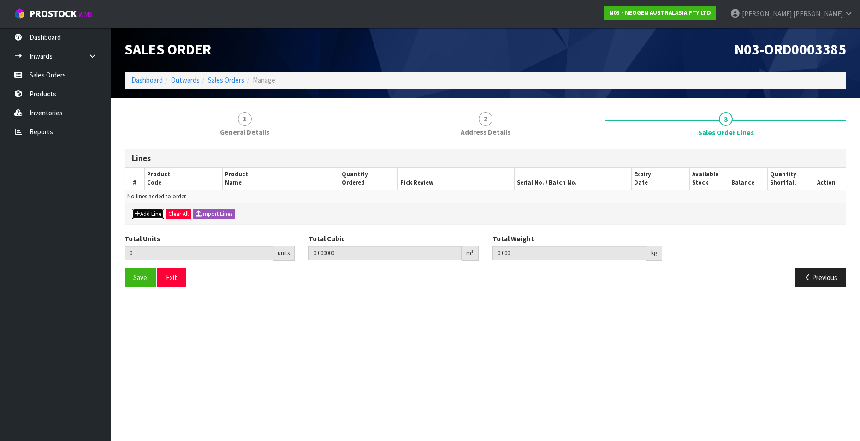
click at [144, 213] on button "Add Line" at bounding box center [148, 214] width 32 height 11
type input "0"
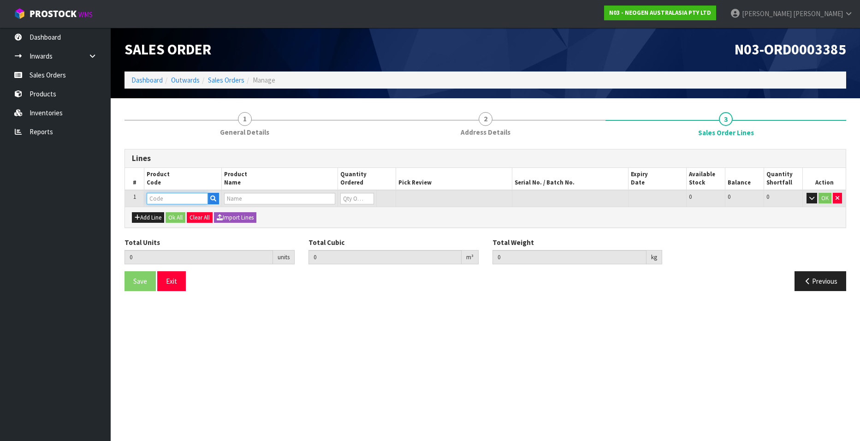
click at [182, 199] on input "text" at bounding box center [177, 199] width 61 height 12
paste input "700002148"
type input "700002148"
type input "0.000000"
type input "0.000"
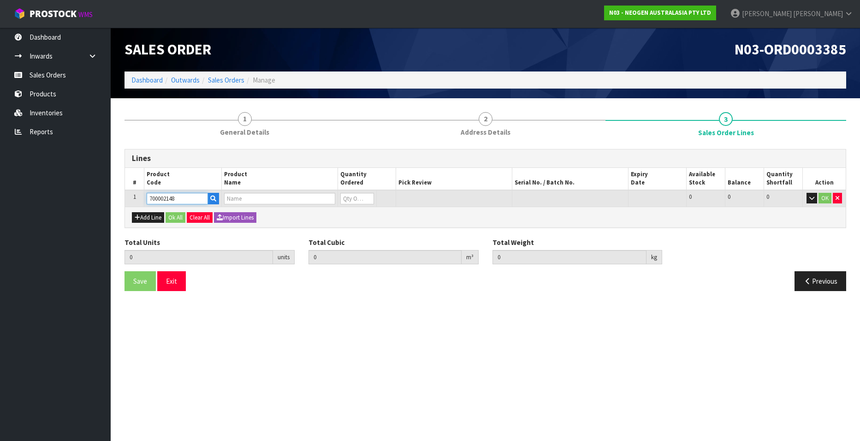
type input "7100040141 - 6477 PETRIFILM RAPD YNM CT PLT 500EA/CS"
type input "0"
type input "700002148"
type input "1"
type input "0.009842"
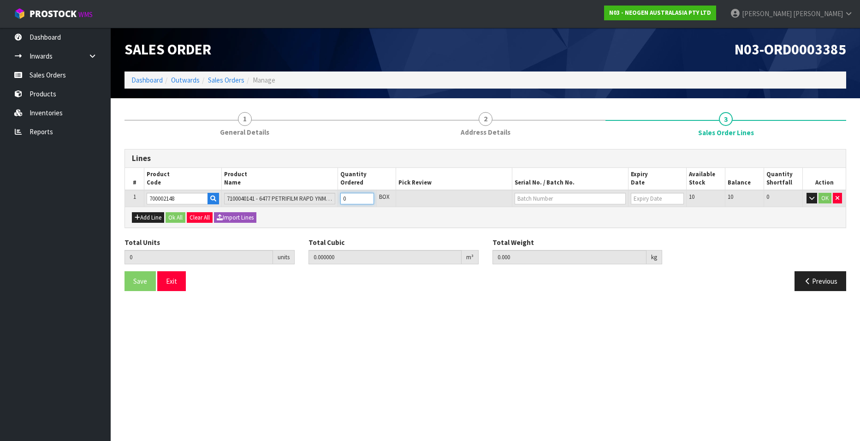
type input "1.6"
type input "1"
click at [369, 196] on input "1" at bounding box center [357, 199] width 34 height 12
type input "2"
type input "0.019684"
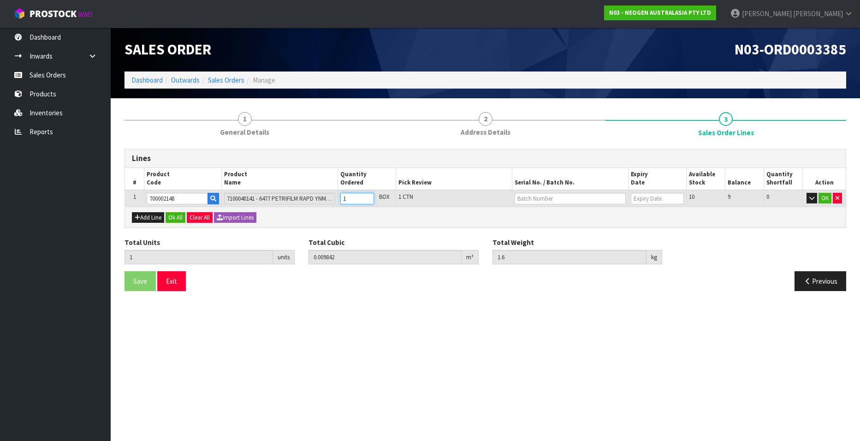
type input "3.2"
type input "2"
click at [369, 196] on input "2" at bounding box center [357, 199] width 34 height 12
type input "3"
type input "0.029526"
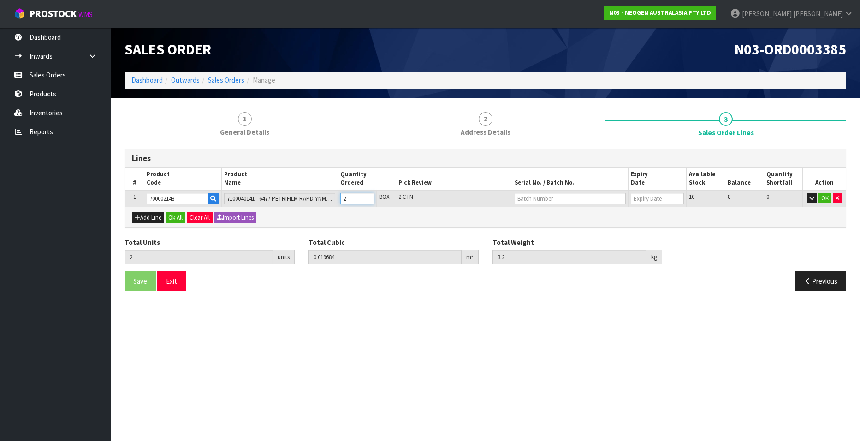
type input "4.8"
type input "3"
click at [369, 196] on input "3" at bounding box center [357, 199] width 34 height 12
type input "4"
type input "0.039368"
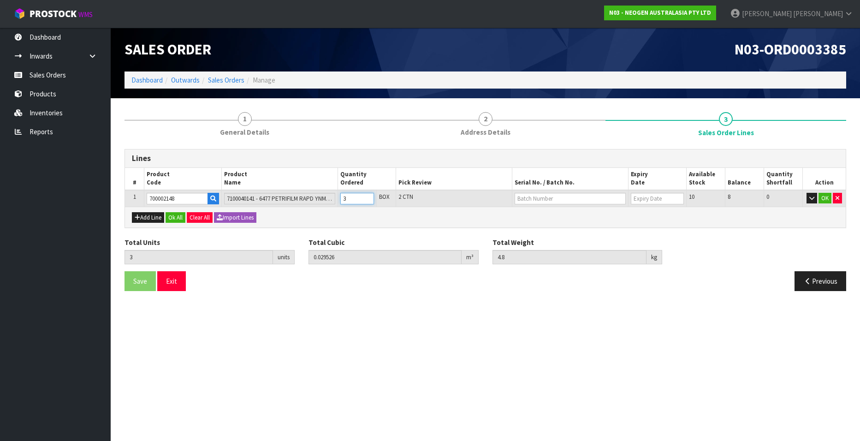
type input "6.4"
type input "4"
click at [369, 196] on input "4" at bounding box center [357, 199] width 34 height 12
type input "5"
type input "0.04921"
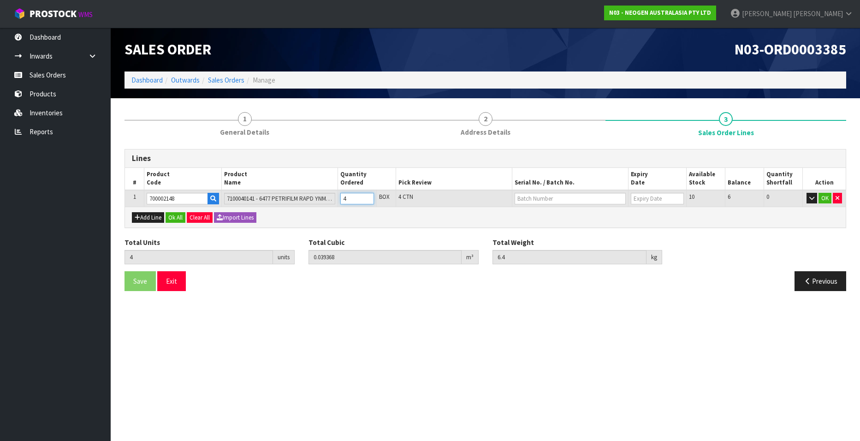
type input "8"
type input "5"
click at [369, 196] on input "5" at bounding box center [357, 199] width 34 height 12
click at [535, 199] on input "text" at bounding box center [570, 199] width 111 height 12
click at [540, 213] on link "34563Y" at bounding box center [551, 214] width 73 height 12
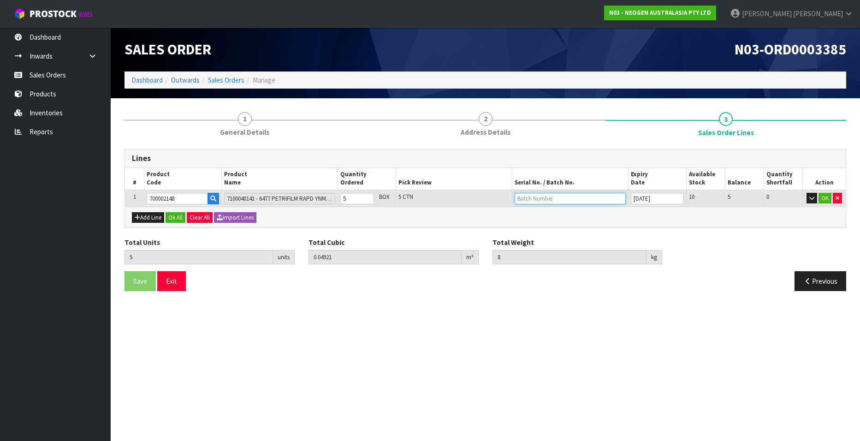
type input "34563Y"
type input "09/10/2026"
click at [823, 199] on button "OK" at bounding box center [825, 198] width 13 height 11
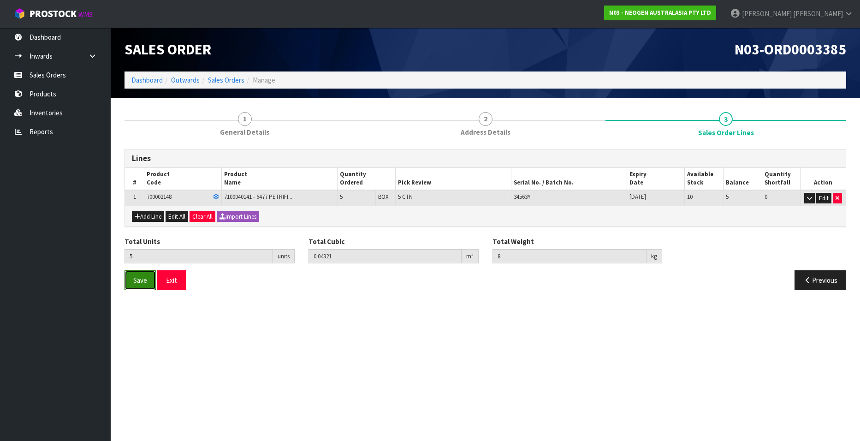
click at [135, 279] on span "Save" at bounding box center [140, 280] width 14 height 9
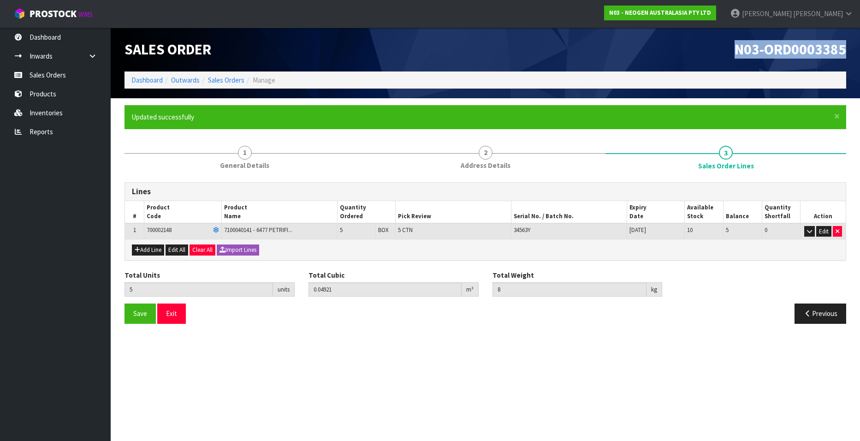
drag, startPoint x: 735, startPoint y: 47, endPoint x: 847, endPoint y: 54, distance: 112.8
click at [847, 54] on div "N03-ORD0003385" at bounding box center [670, 50] width 368 height 44
copy span "N03-ORD0003385"
click at [224, 79] on link "Sales Orders" at bounding box center [226, 80] width 36 height 9
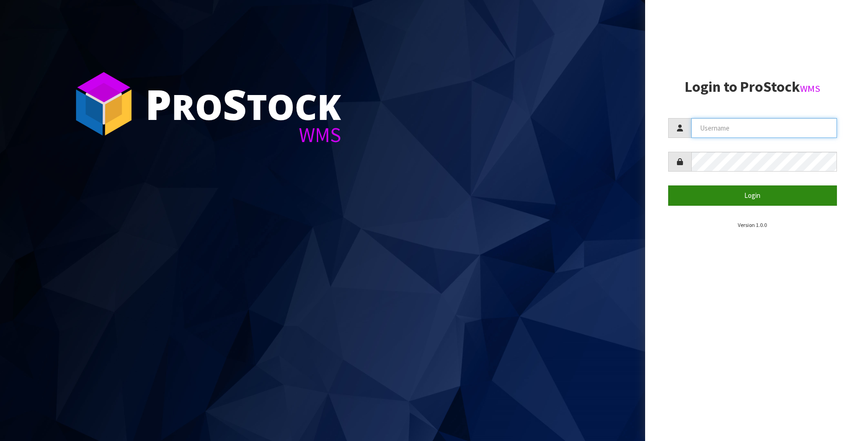
type input "[EMAIL_ADDRESS][DOMAIN_NAME]"
click at [756, 196] on button "Login" at bounding box center [752, 195] width 169 height 20
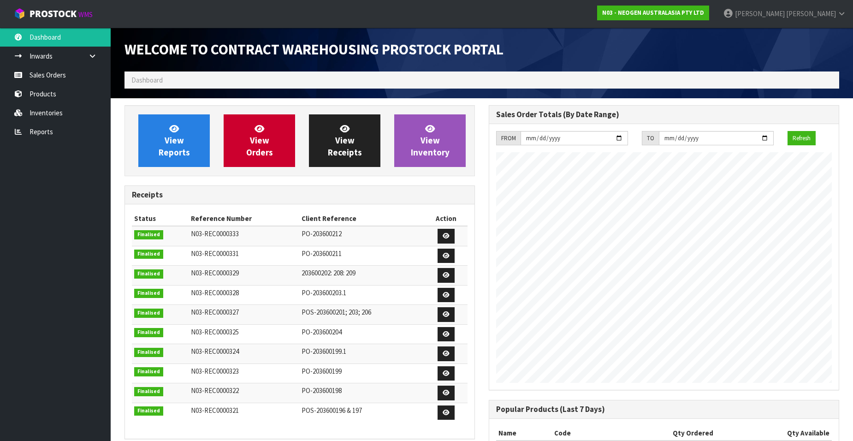
scroll to position [512, 364]
click at [56, 75] on link "Sales Orders" at bounding box center [55, 75] width 111 height 19
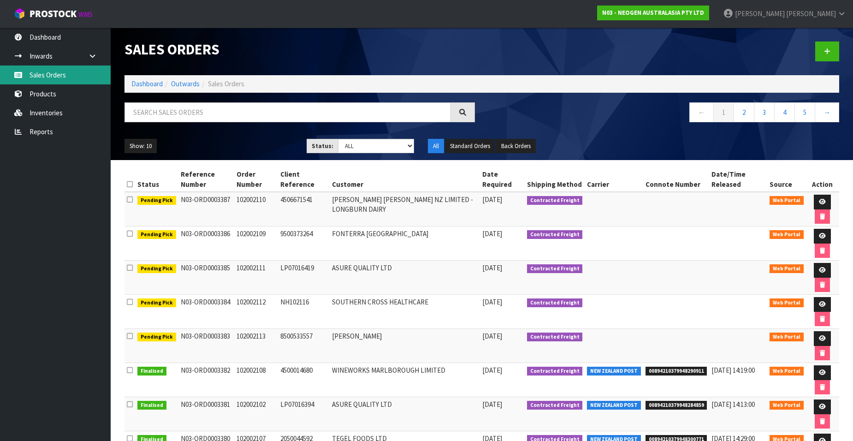
click at [58, 76] on link "Sales Orders" at bounding box center [55, 75] width 111 height 19
click at [148, 112] on input "text" at bounding box center [288, 112] width 327 height 20
paste input "102002105"
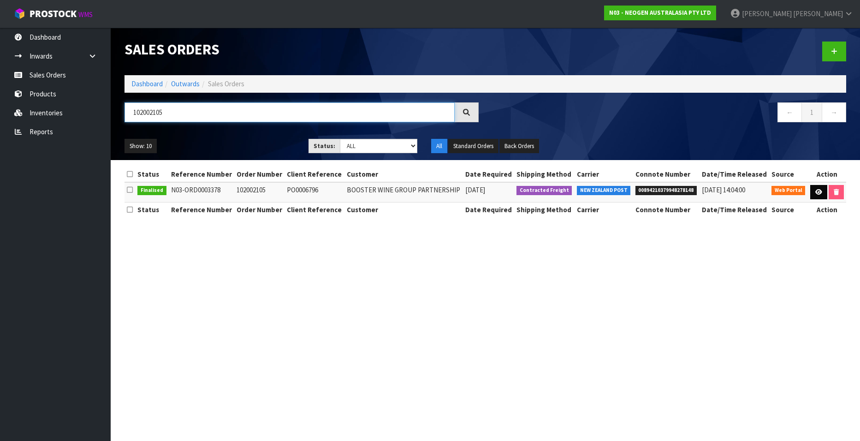
type input "102002105"
click at [818, 192] on icon at bounding box center [819, 192] width 7 height 6
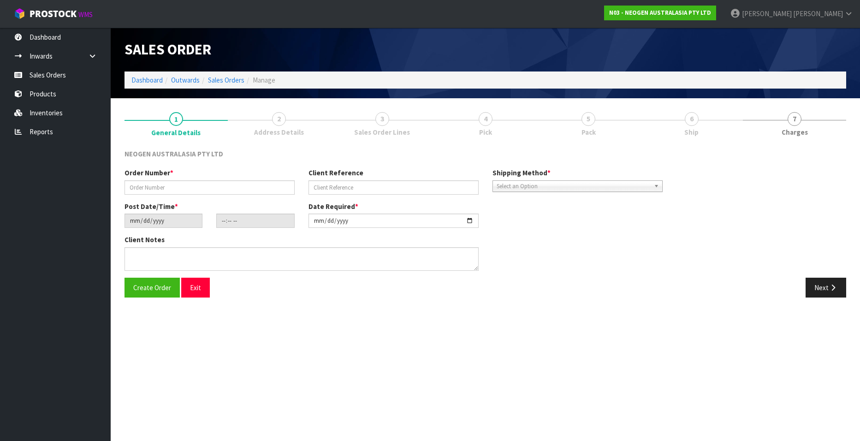
type input "102002105"
type input "PO0006796"
type input "2025-09-10"
type input "09:33:00.000"
type input "2025-09-10"
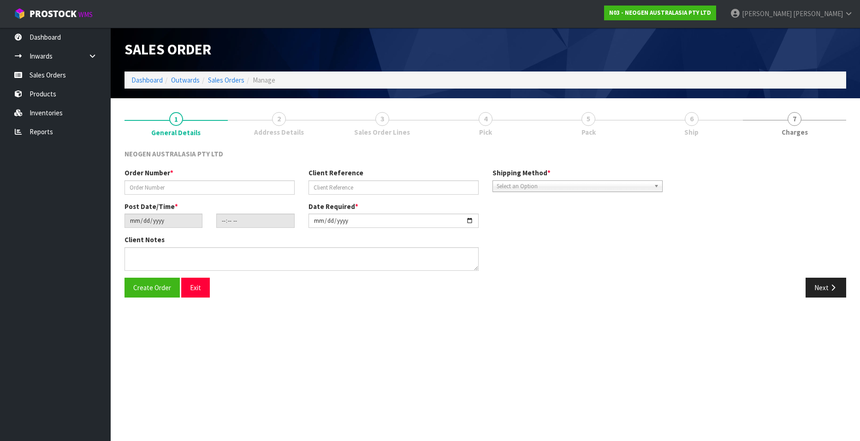
type textarea "ATTN: REBECCA SHARP"
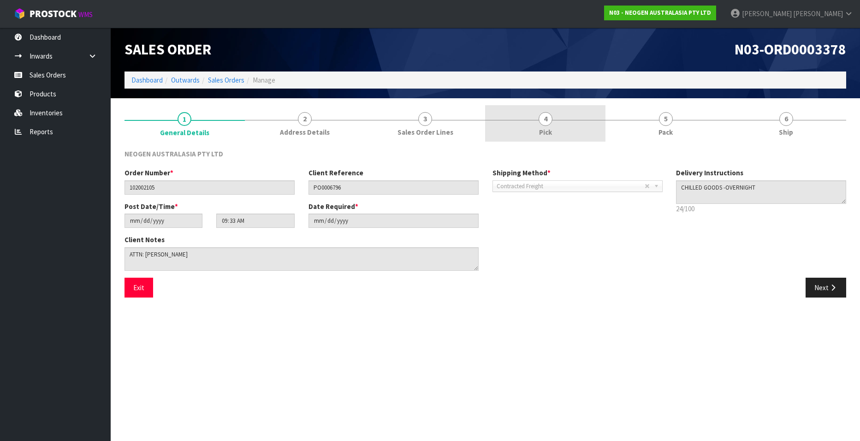
click at [538, 126] on link "4 Pick" at bounding box center [545, 123] width 120 height 36
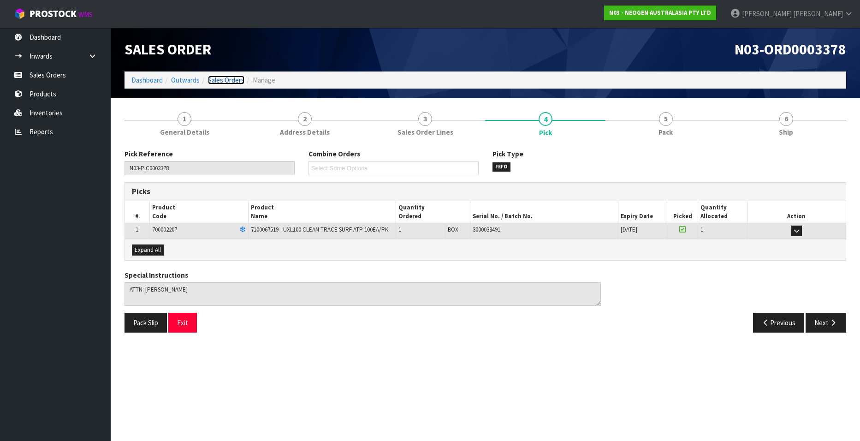
click at [225, 79] on link "Sales Orders" at bounding box center [226, 80] width 36 height 9
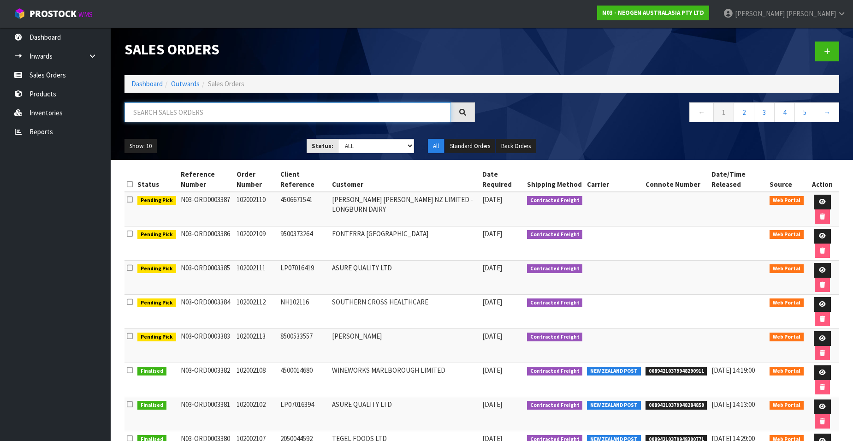
click at [181, 109] on input "text" at bounding box center [288, 112] width 327 height 20
paste input "102002106"
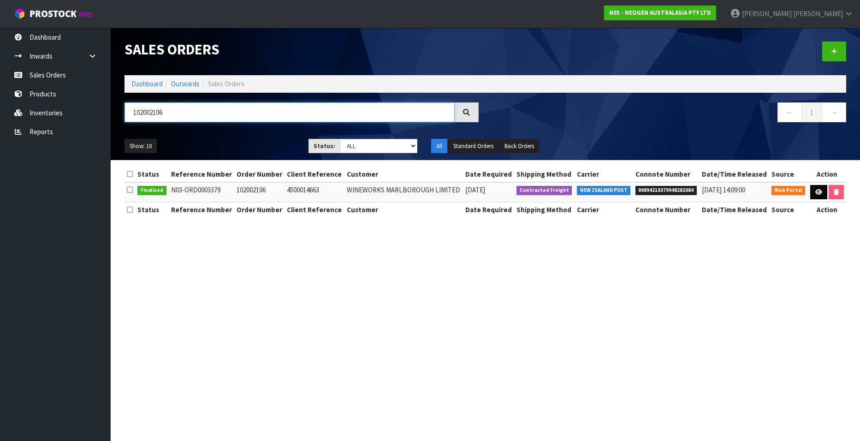
type input "102002106"
click at [819, 193] on icon at bounding box center [819, 192] width 7 height 6
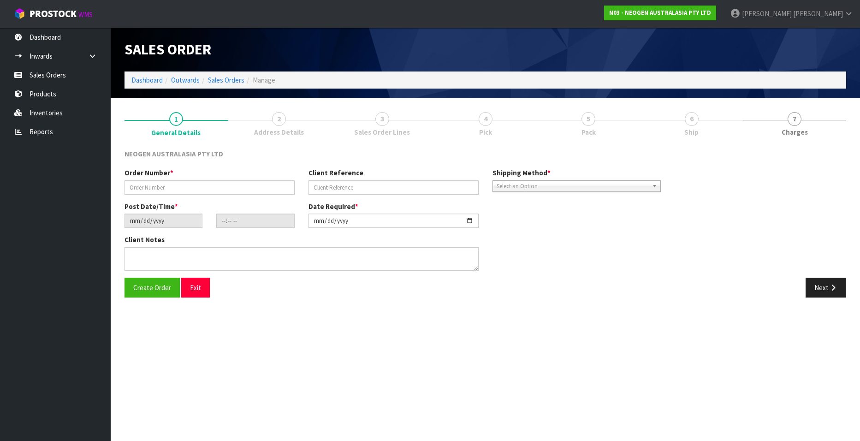
type input "102002106"
type input "4500014663"
type input "2025-09-10"
type input "09:43:00.000"
type input "2025-09-10"
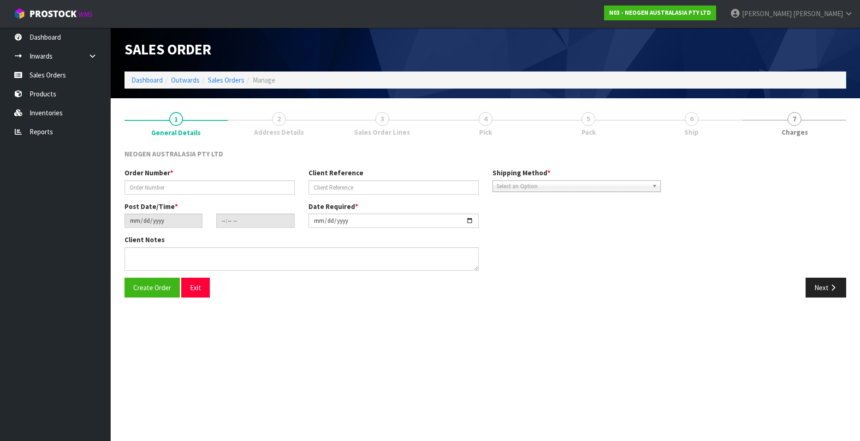
type textarea "ATTN LUCY MARTIN"
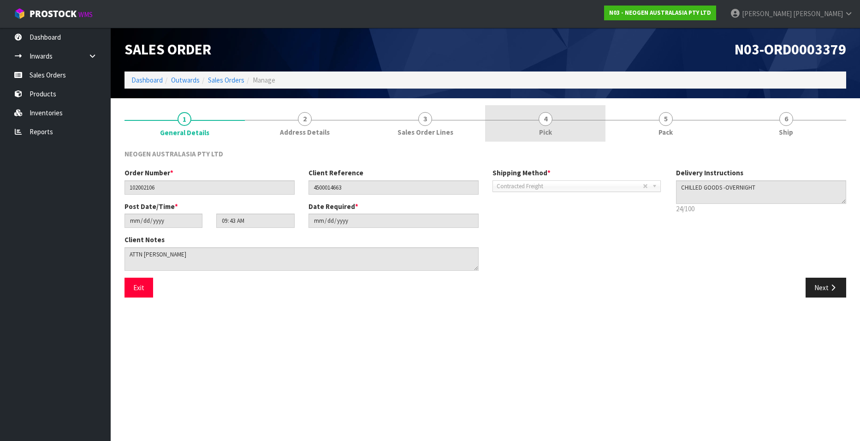
click at [542, 121] on span "4" at bounding box center [546, 119] width 14 height 14
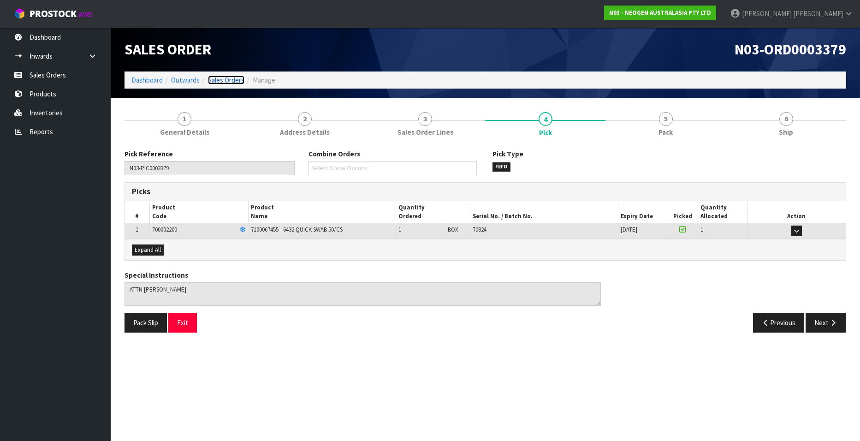
click at [223, 79] on link "Sales Orders" at bounding box center [226, 80] width 36 height 9
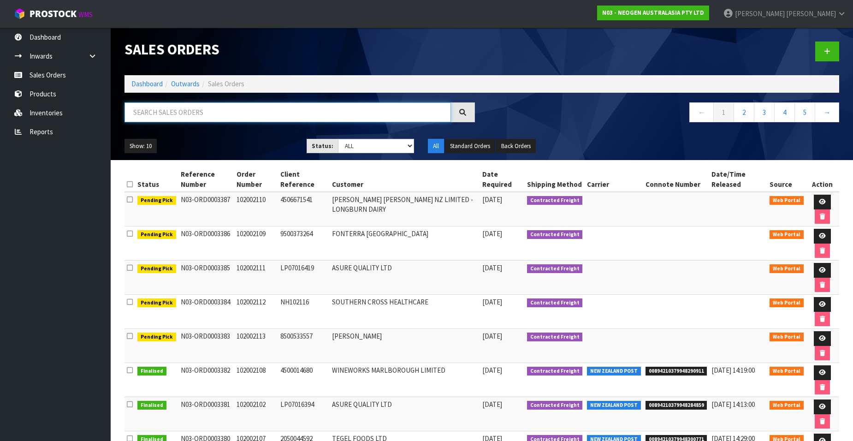
click at [195, 108] on input "text" at bounding box center [288, 112] width 327 height 20
paste input "102002107"
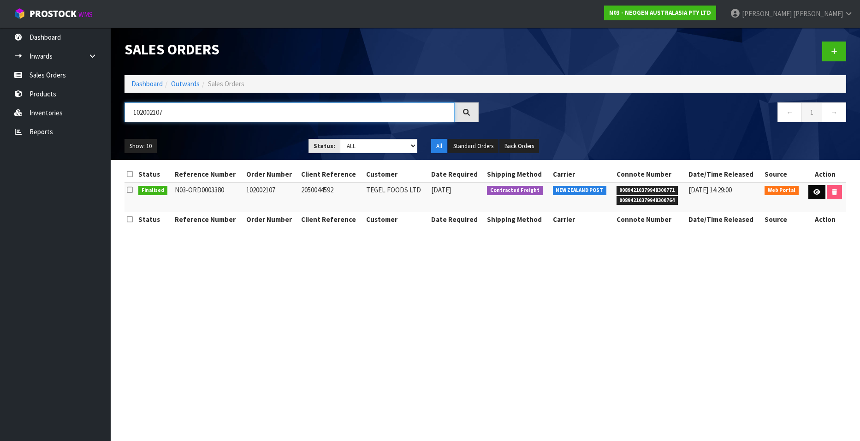
type input "102002107"
click at [815, 191] on icon at bounding box center [817, 192] width 7 height 6
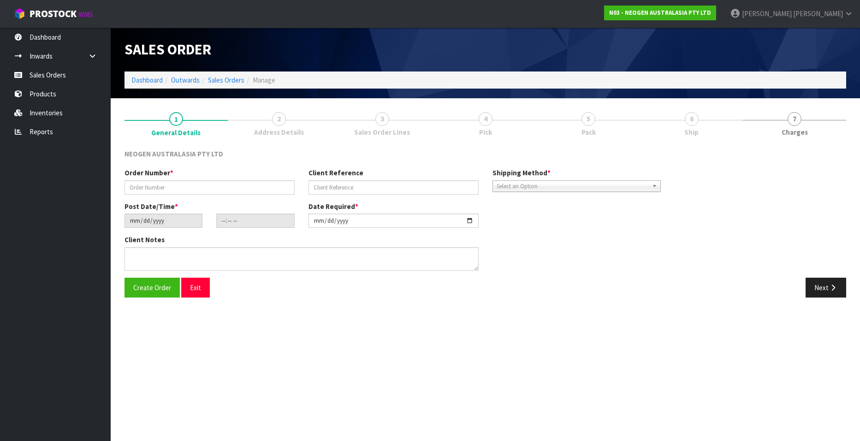
type input "102002107"
type input "2050044592"
type input "2025-09-10"
type input "09:49:00.000"
type input "2025-09-10"
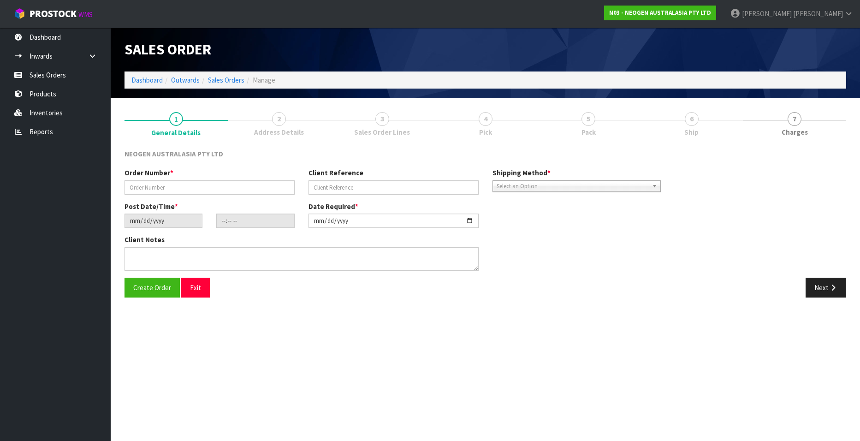
type textarea "ATTN ACCOUNTS"
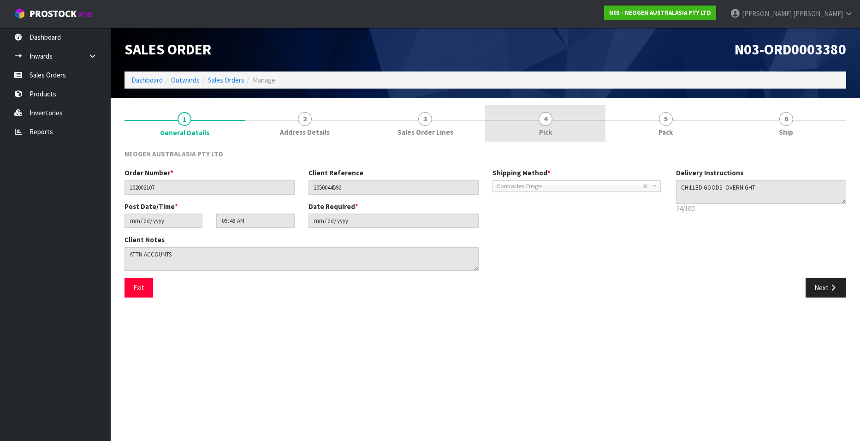
click at [543, 122] on span "4" at bounding box center [546, 119] width 14 height 14
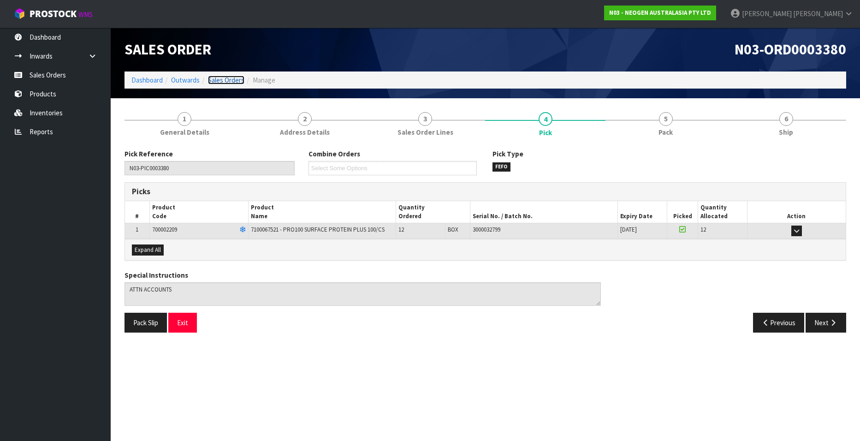
click at [233, 80] on link "Sales Orders" at bounding box center [226, 80] width 36 height 9
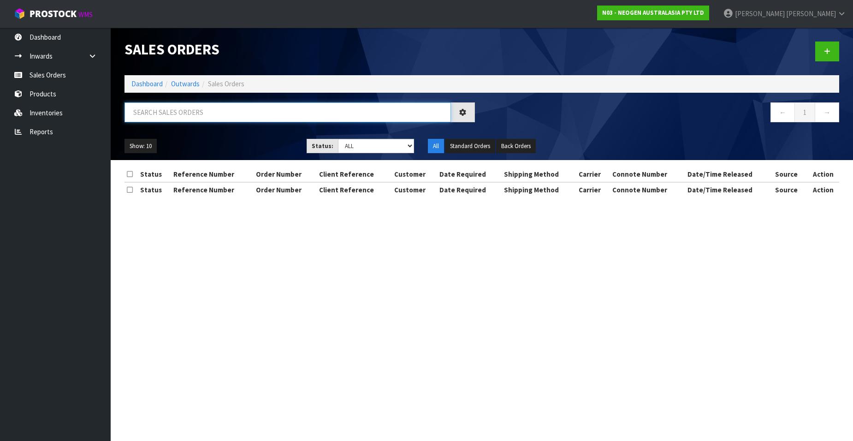
click at [185, 116] on input "text" at bounding box center [288, 112] width 327 height 20
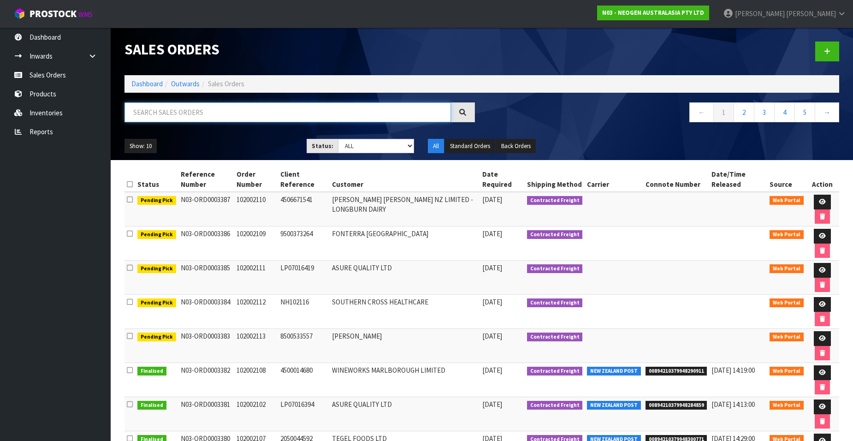
paste input "102002102"
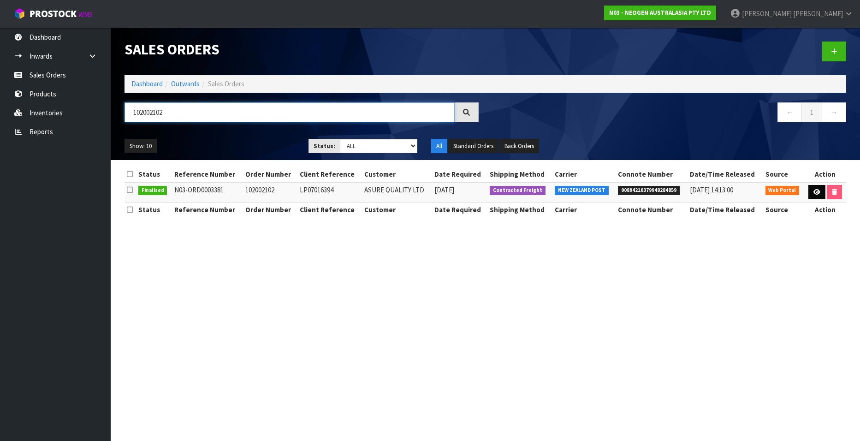
type input "102002102"
click at [814, 191] on icon at bounding box center [817, 192] width 7 height 6
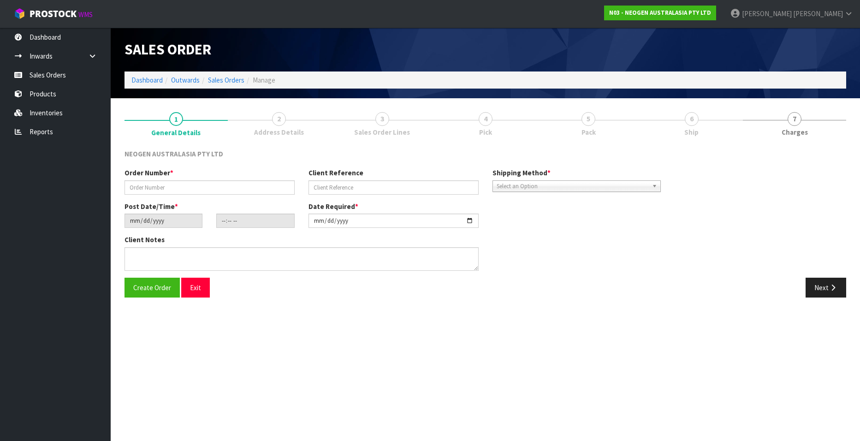
type input "102002102"
type input "LP07016394"
type input "2025-09-10"
type input "10:30:00.000"
type input "2025-09-10"
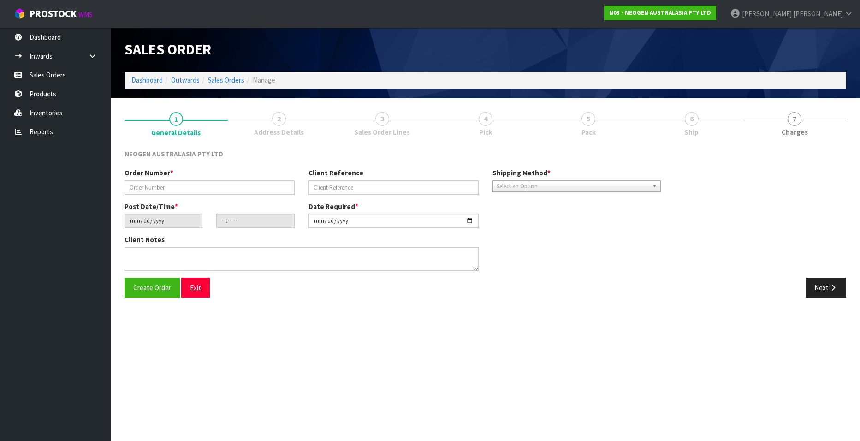
type textarea "ATTN ACCOUNTS"
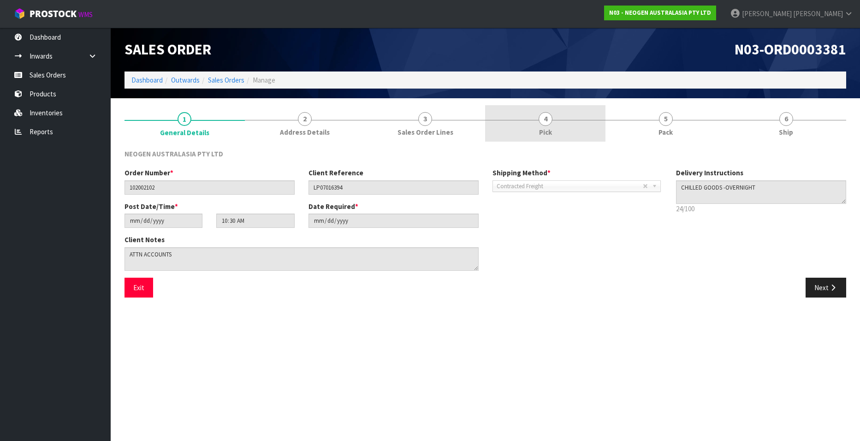
click at [542, 121] on span "4" at bounding box center [546, 119] width 14 height 14
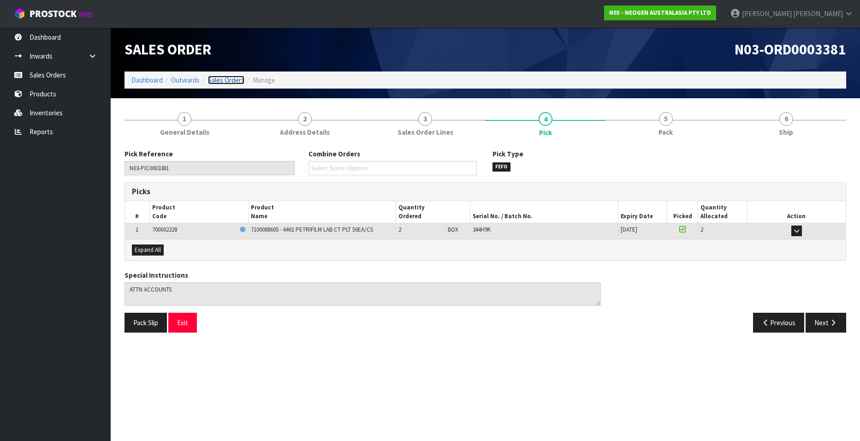
click at [227, 82] on link "Sales Orders" at bounding box center [226, 80] width 36 height 9
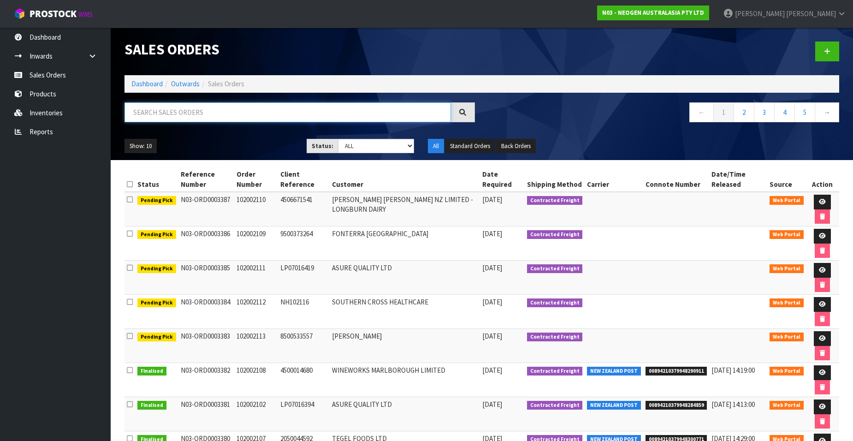
click at [210, 108] on input "text" at bounding box center [288, 112] width 327 height 20
paste input "102002108"
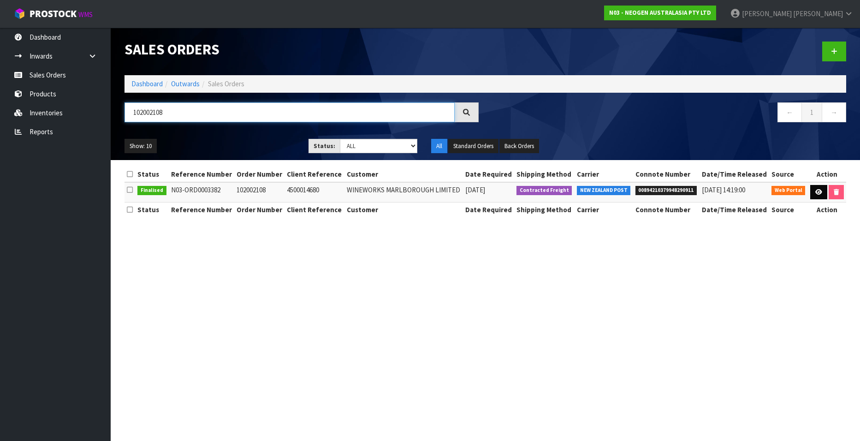
type input "102002108"
click at [820, 191] on icon at bounding box center [819, 192] width 7 height 6
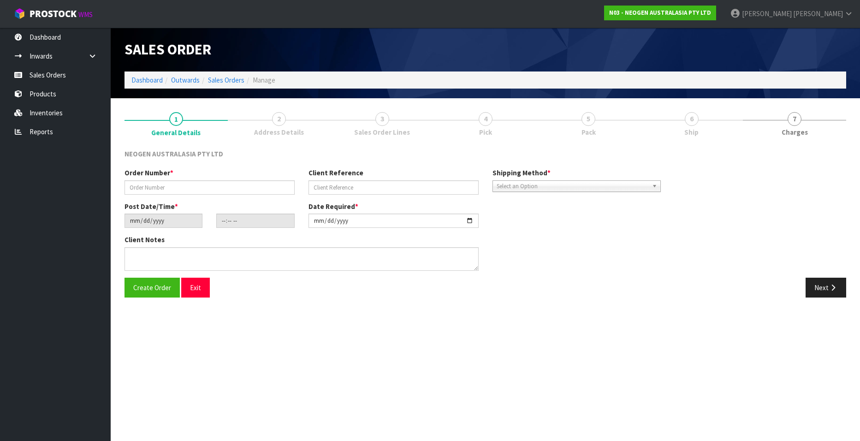
type input "102002108"
type input "4500014680"
type input "2025-09-10"
type input "10:34:00.000"
type input "2025-09-10"
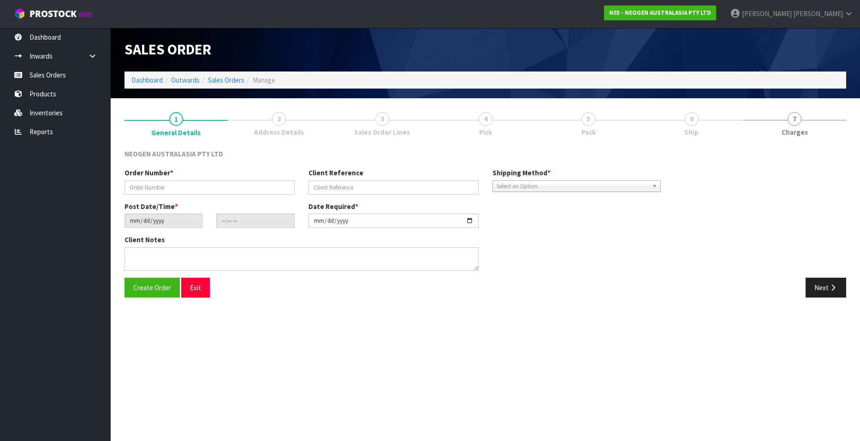
type textarea "ATTN LUCY MARTIN"
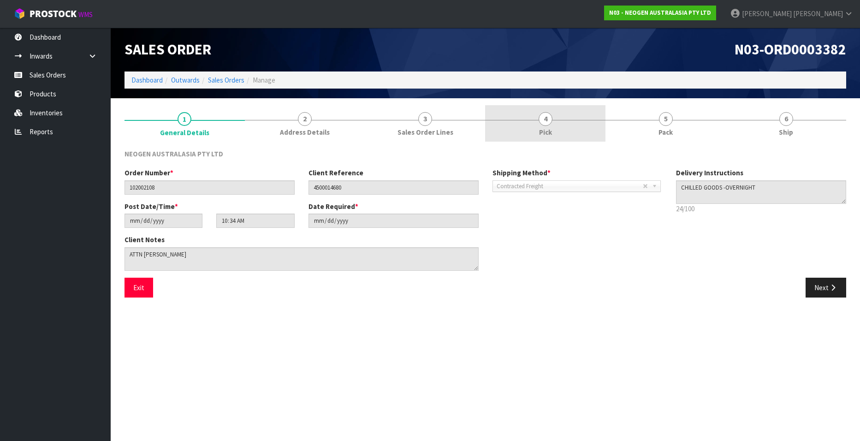
click at [540, 120] on span "4" at bounding box center [546, 119] width 14 height 14
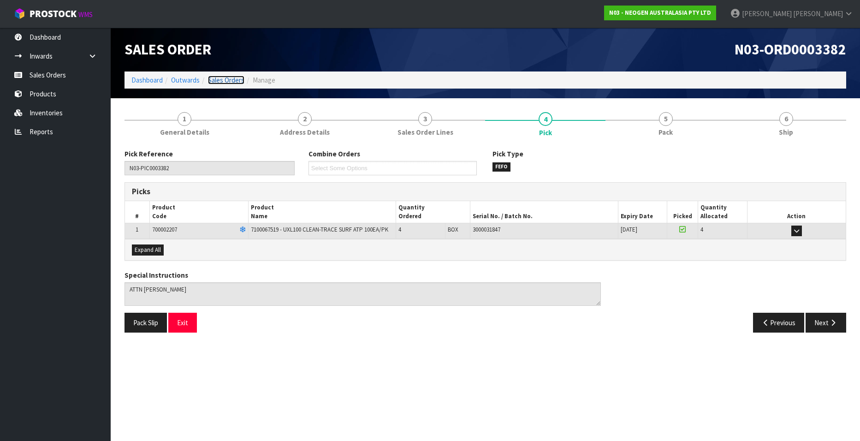
click at [233, 78] on link "Sales Orders" at bounding box center [226, 80] width 36 height 9
